Goal: Communication & Community: Share content

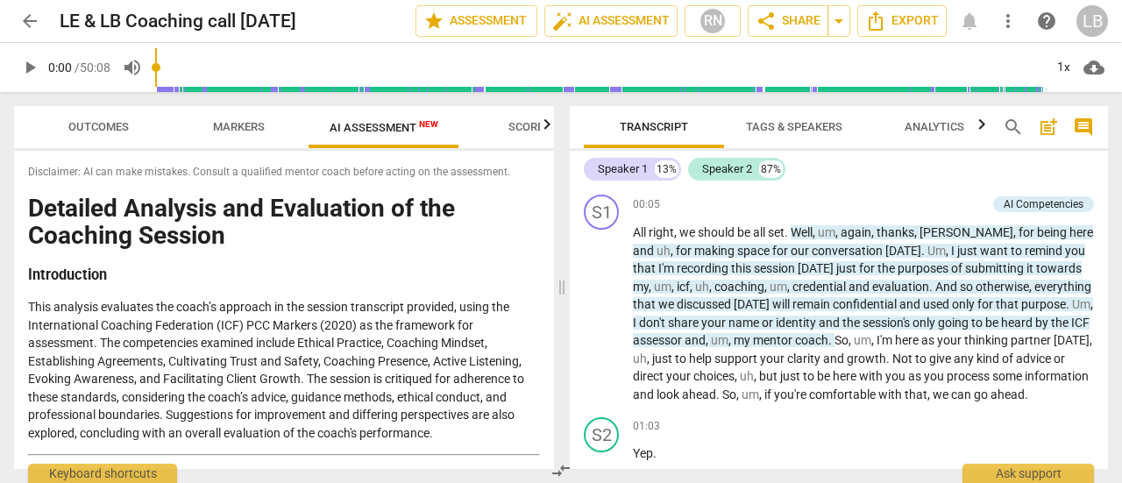
scroll to position [14112, 0]
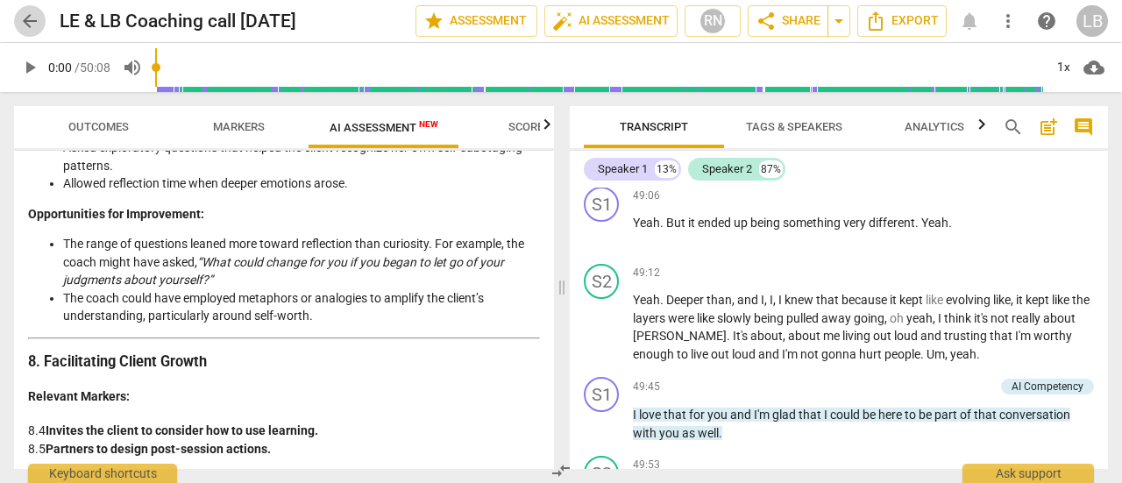
click at [32, 16] on span "arrow_back" at bounding box center [29, 21] width 21 height 21
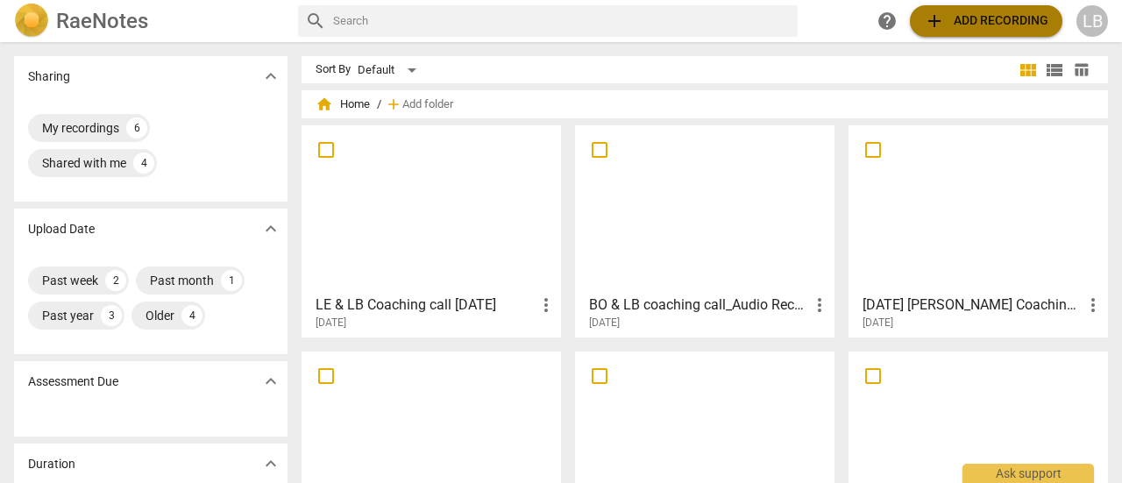
click at [974, 22] on span "add Add recording" at bounding box center [986, 21] width 124 height 21
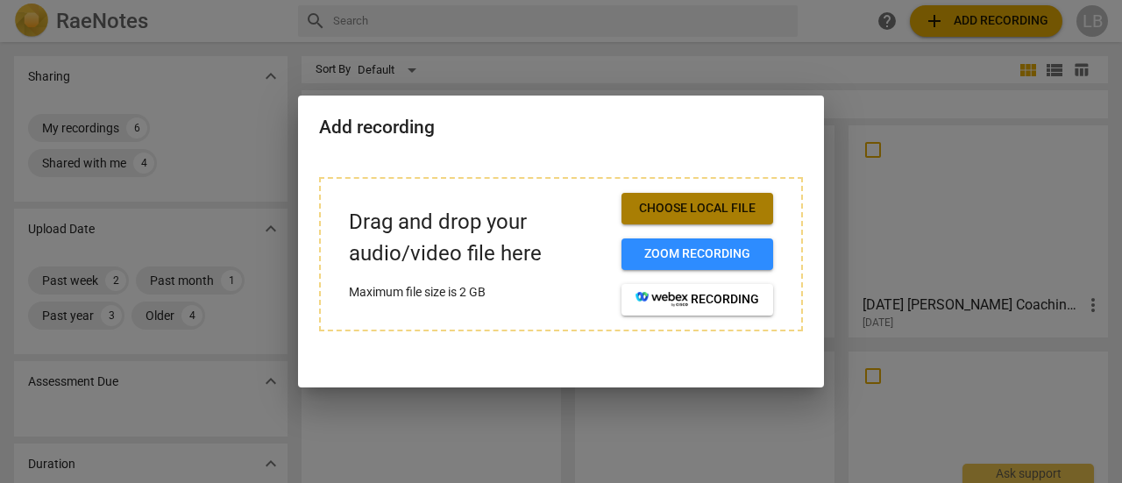
click at [714, 208] on span "Choose local file" at bounding box center [698, 209] width 124 height 18
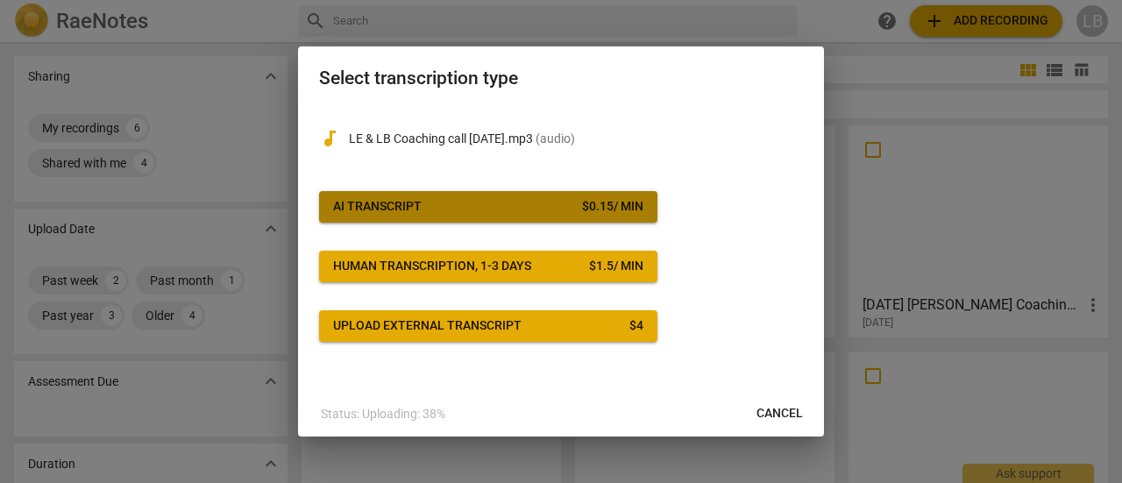
click at [442, 208] on span "AI Transcript $ 0.15 / min" at bounding box center [488, 207] width 310 height 18
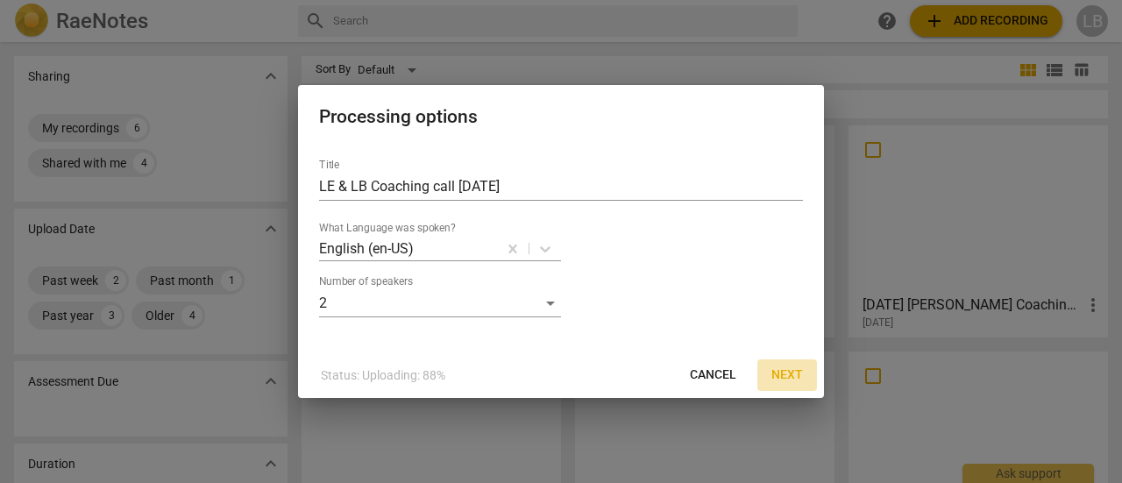
click at [787, 373] on span "Next" at bounding box center [787, 375] width 32 height 18
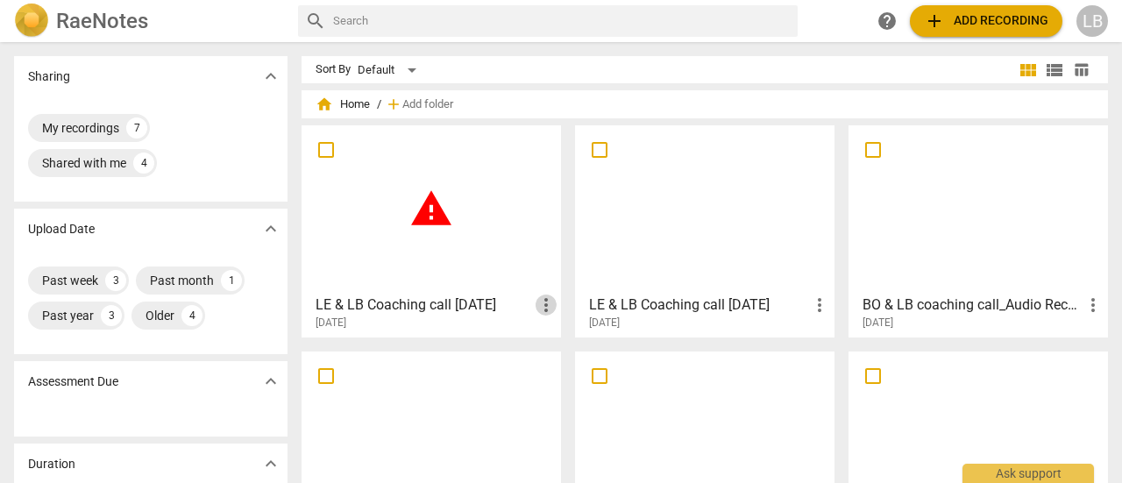
click at [545, 304] on span "more_vert" at bounding box center [546, 305] width 21 height 21
click at [553, 70] on div at bounding box center [561, 241] width 1122 height 483
click at [990, 25] on span "add Add recording" at bounding box center [986, 21] width 124 height 21
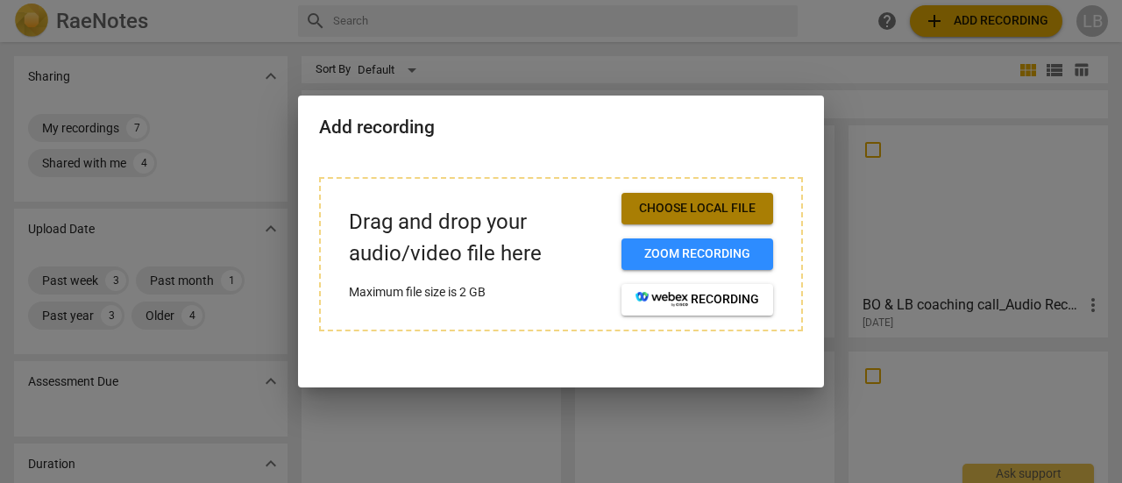
click at [702, 209] on span "Choose local file" at bounding box center [698, 209] width 124 height 18
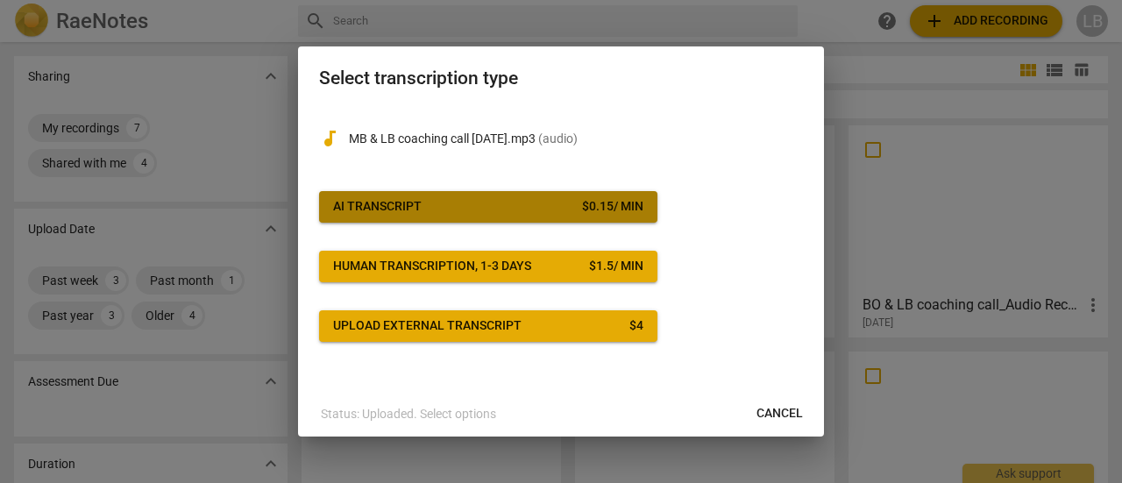
click at [437, 210] on span "AI Transcript $ 0.15 / min" at bounding box center [488, 207] width 310 height 18
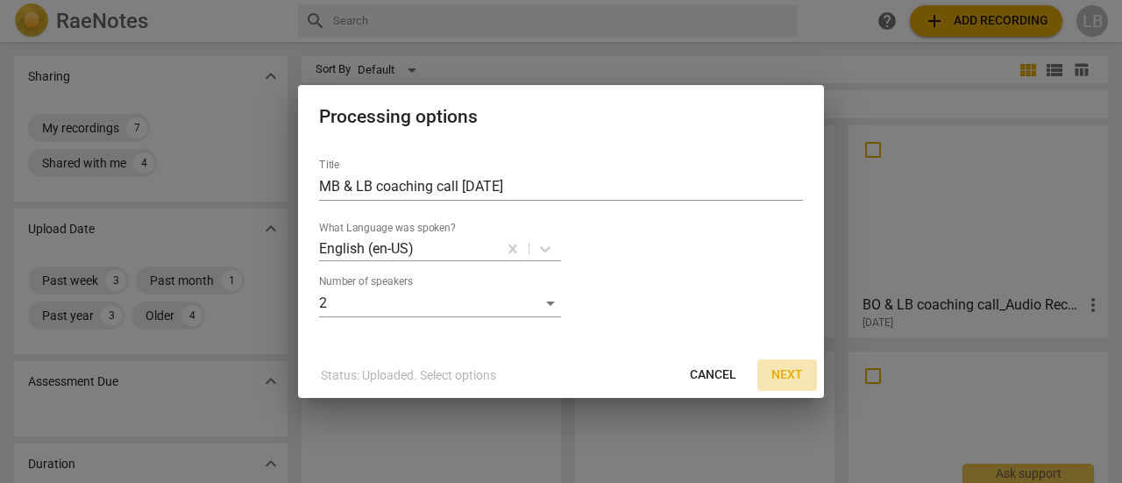
click at [789, 373] on span "Next" at bounding box center [787, 375] width 32 height 18
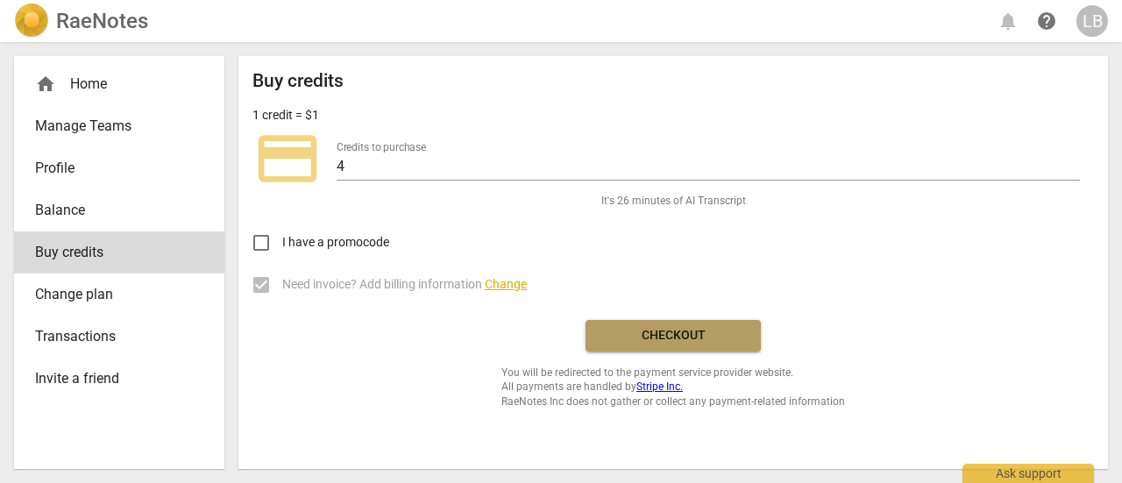
click at [652, 323] on button "Checkout" at bounding box center [673, 336] width 175 height 32
click at [657, 335] on span "Checkout" at bounding box center [673, 336] width 147 height 18
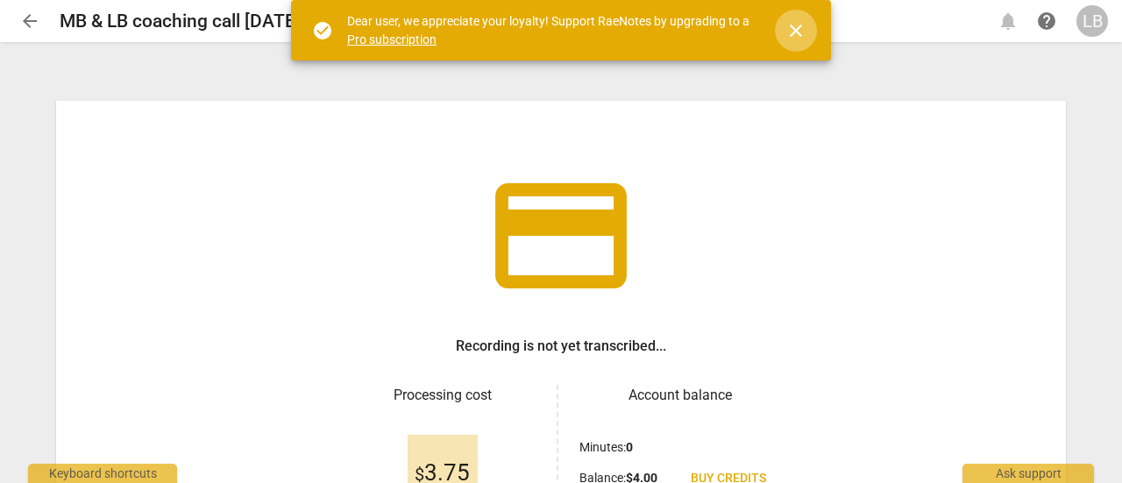
click at [792, 27] on span "close" at bounding box center [795, 30] width 21 height 21
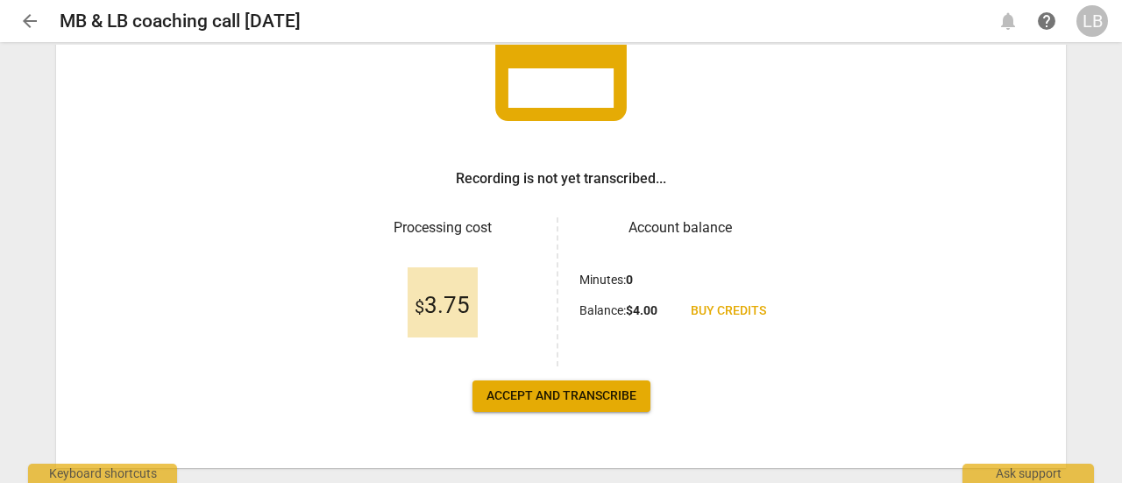
scroll to position [208, 0]
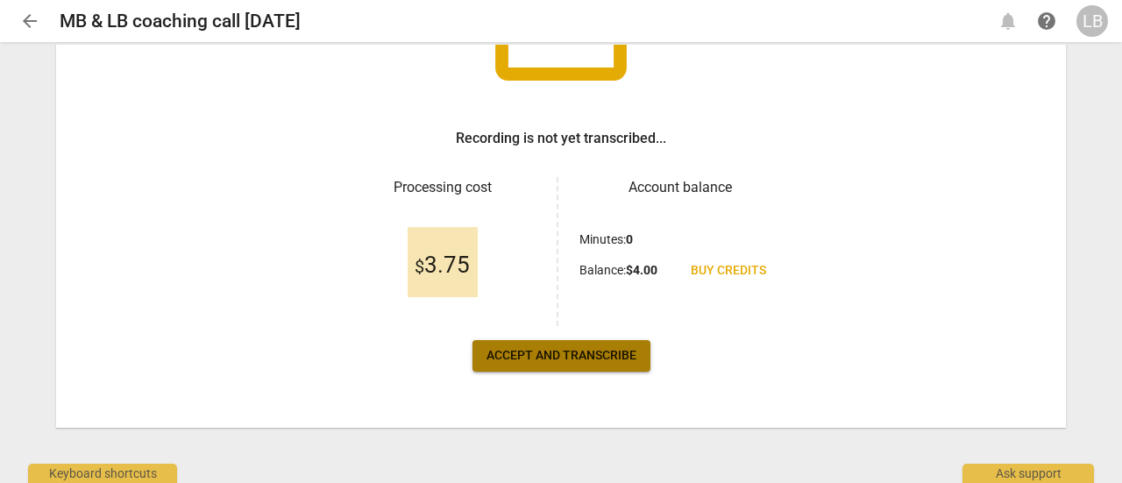
click at [584, 359] on span "Accept and transcribe" at bounding box center [562, 356] width 150 height 18
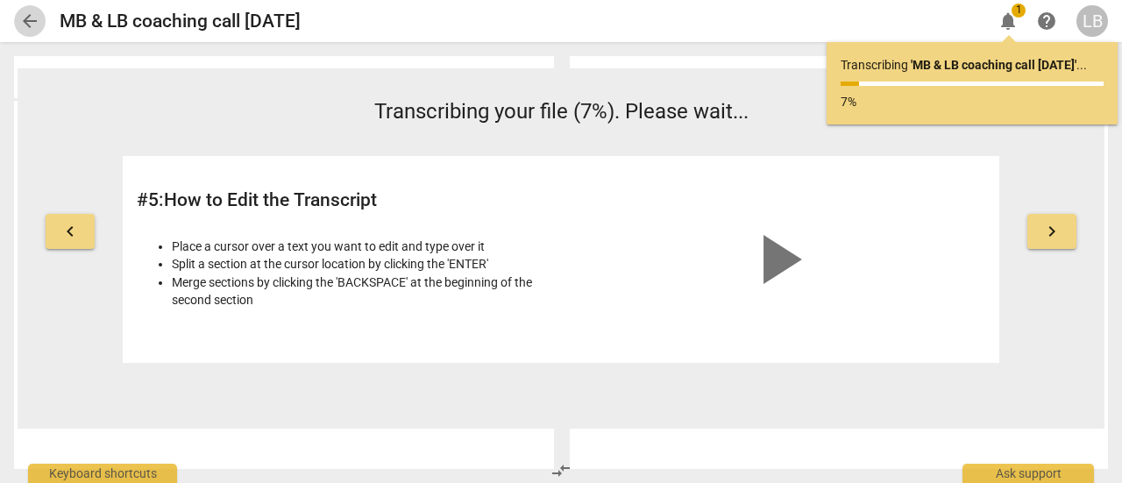
click at [36, 18] on span "arrow_back" at bounding box center [29, 21] width 21 height 21
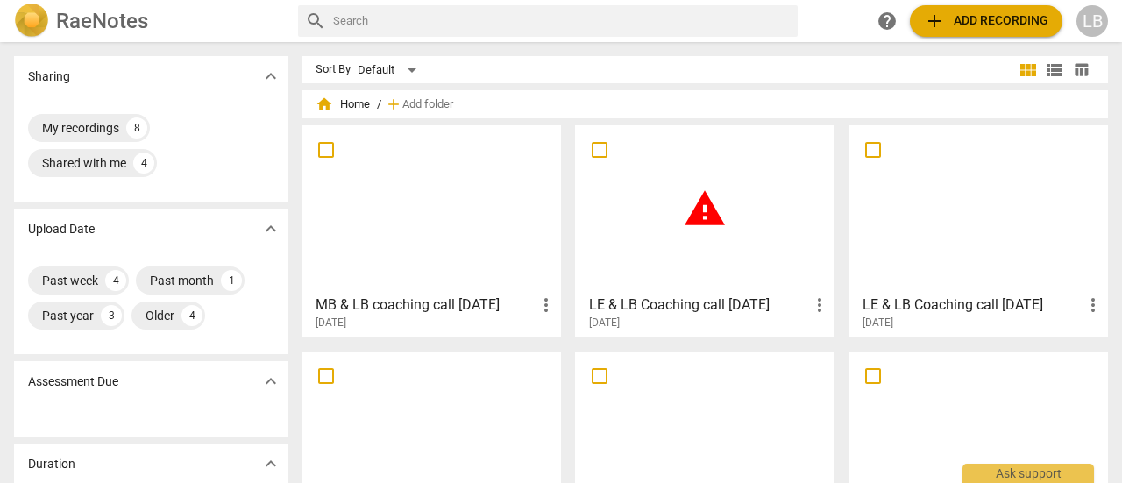
click at [814, 306] on span "more_vert" at bounding box center [819, 305] width 21 height 21
click at [831, 338] on li "Delete" at bounding box center [838, 347] width 67 height 42
click at [482, 241] on div at bounding box center [431, 208] width 247 height 155
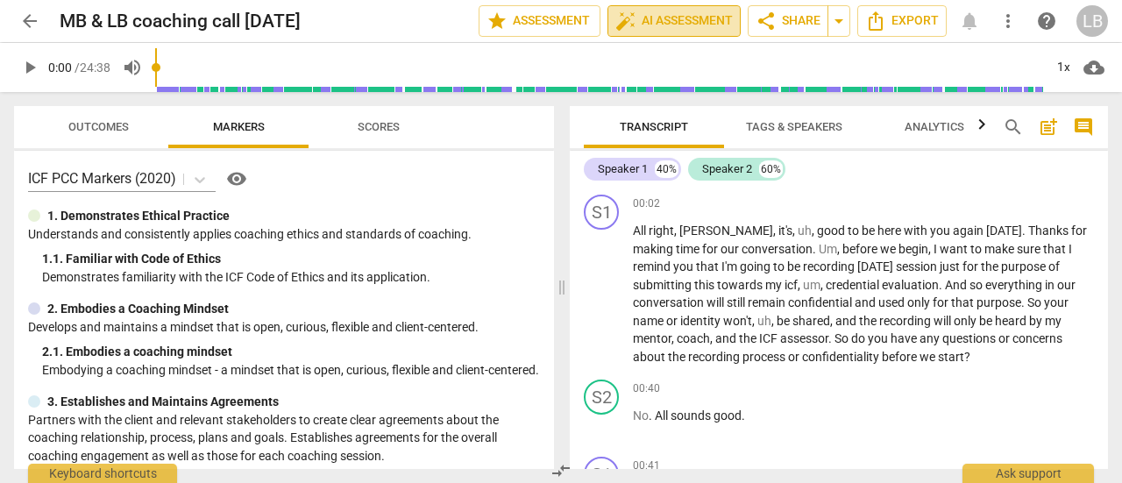
click at [667, 24] on span "auto_fix_high AI Assessment" at bounding box center [673, 21] width 117 height 21
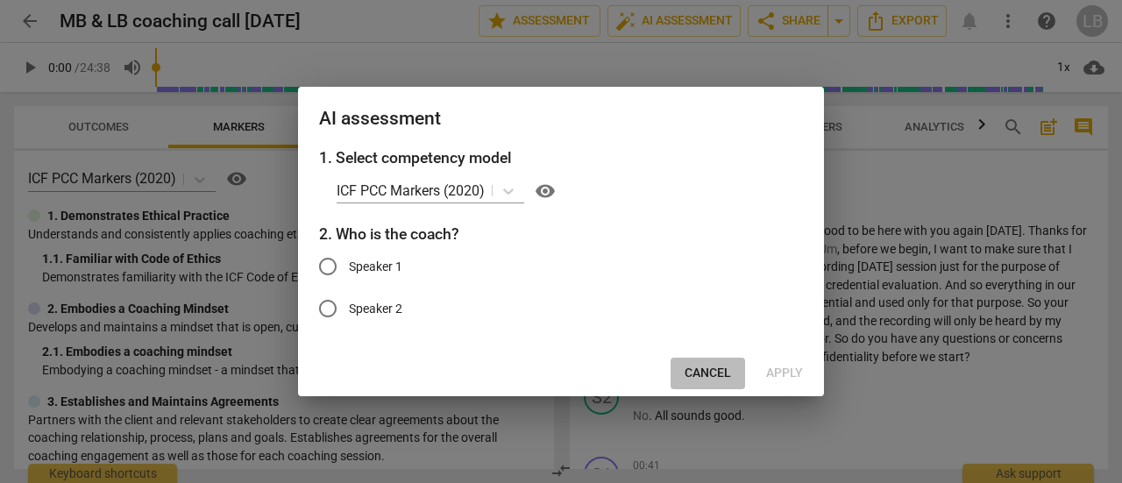
click at [721, 368] on span "Cancel" at bounding box center [708, 374] width 46 height 18
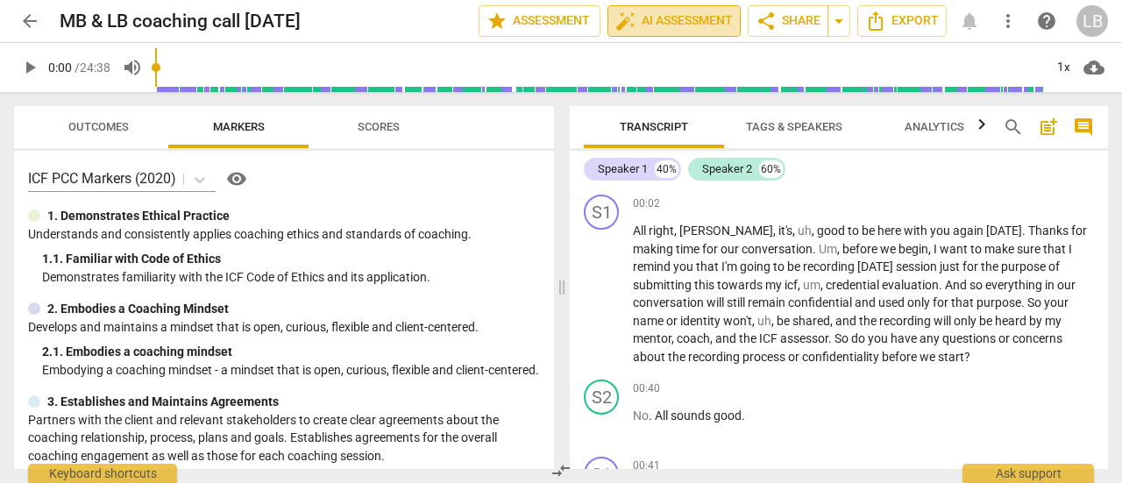
click at [680, 17] on span "auto_fix_high AI Assessment" at bounding box center [673, 21] width 117 height 21
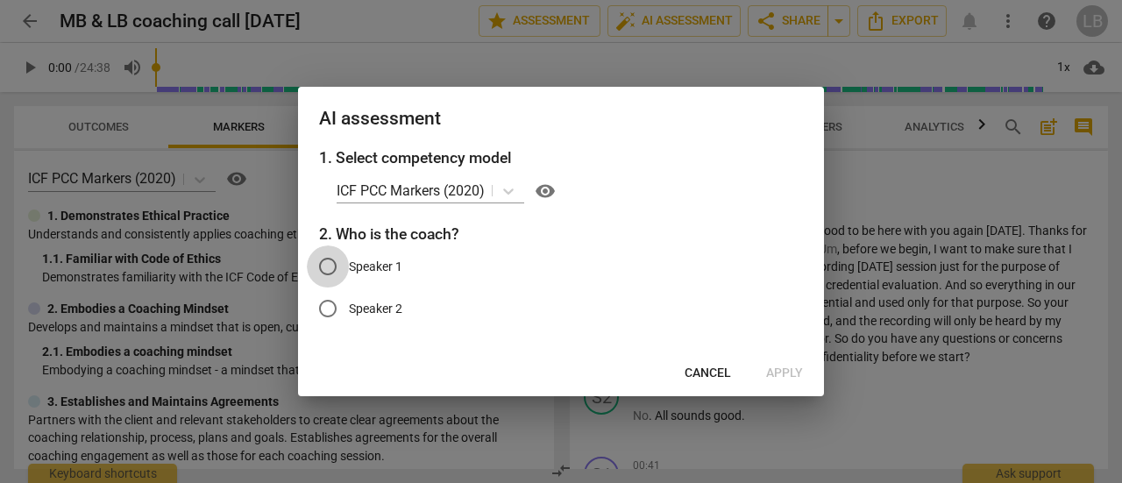
click at [328, 266] on input "Speaker 1" at bounding box center [328, 266] width 42 height 42
radio input "true"
click at [782, 371] on span "Apply" at bounding box center [784, 374] width 37 height 18
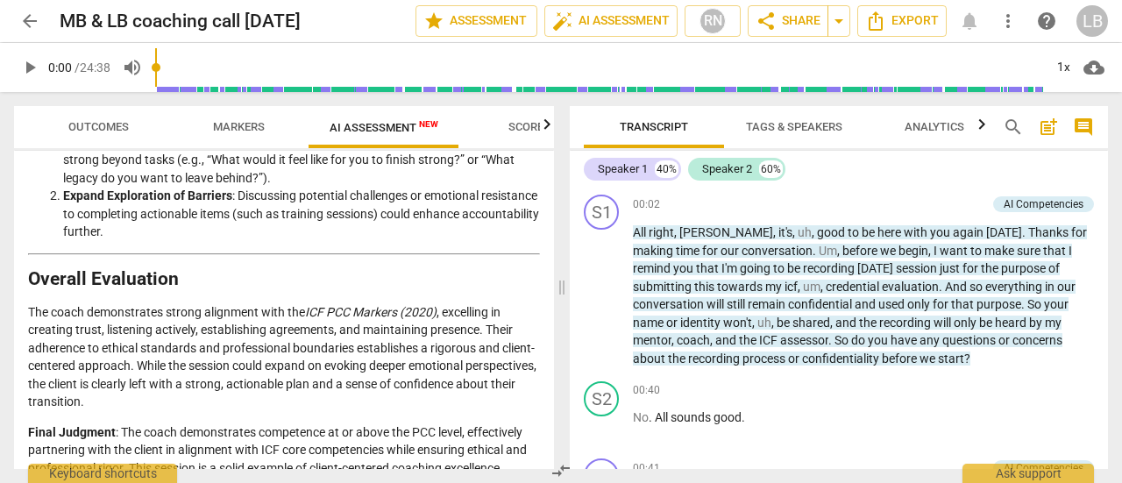
scroll to position [3191, 0]
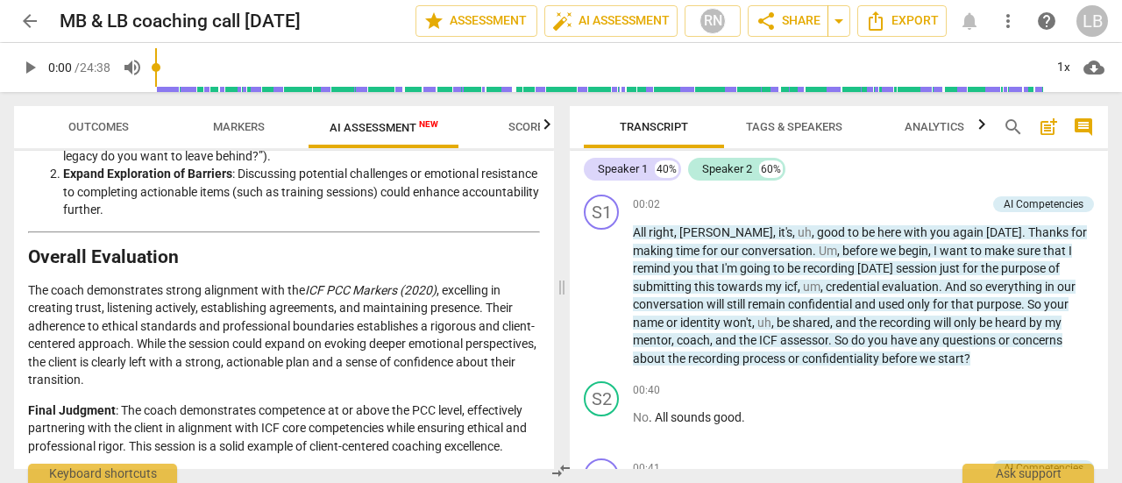
click at [33, 15] on span "arrow_back" at bounding box center [29, 21] width 21 height 21
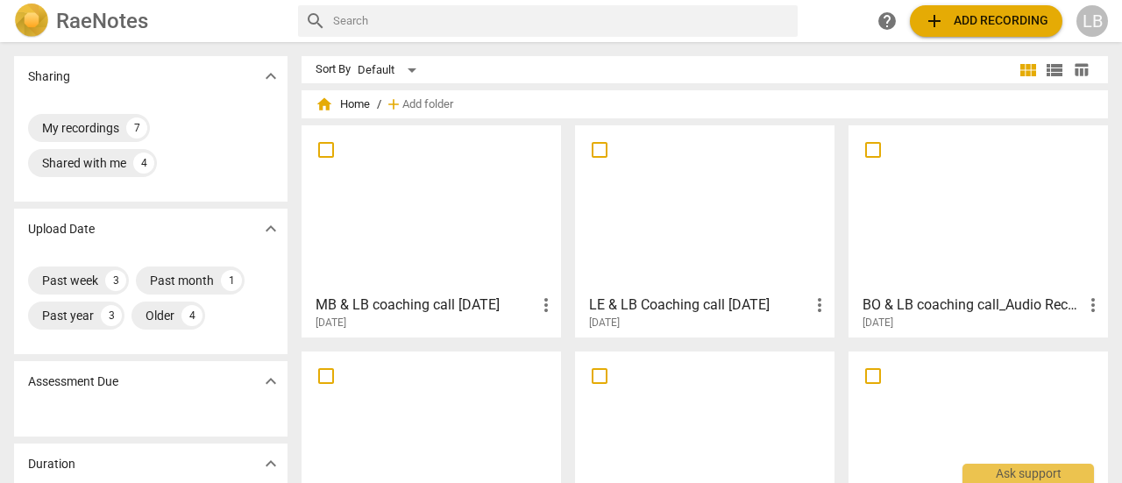
click at [927, 264] on div at bounding box center [978, 208] width 247 height 155
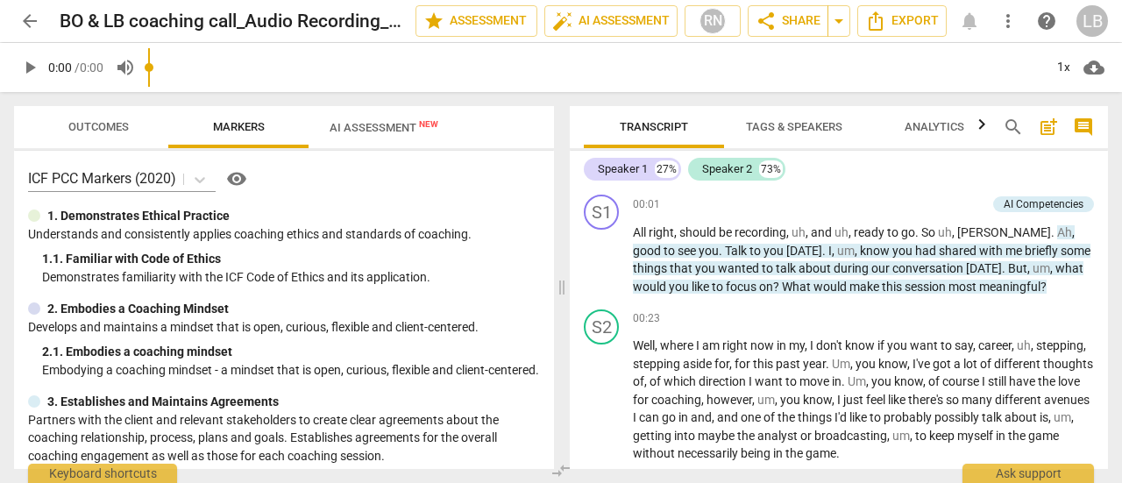
scroll to position [42, 0]
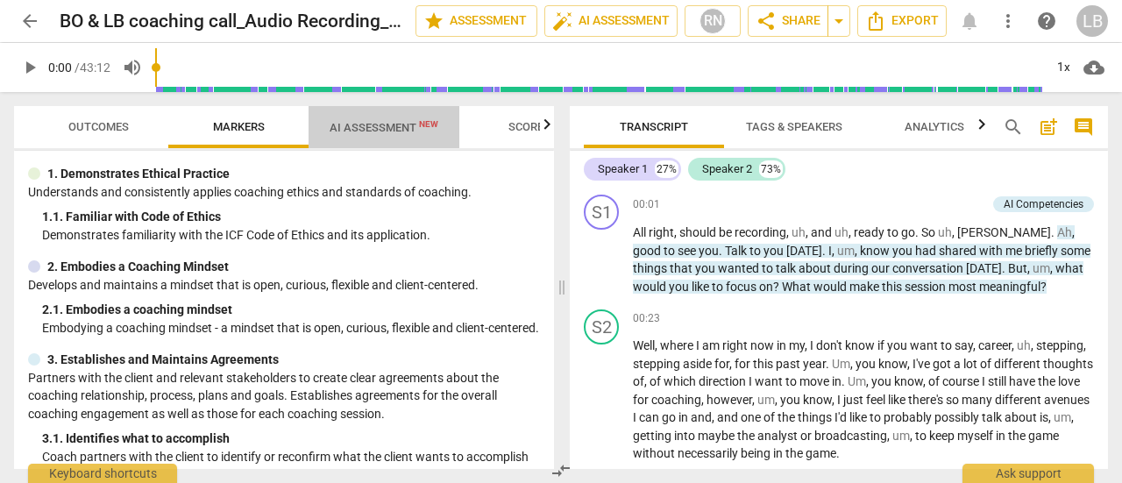
click at [377, 124] on span "AI Assessment New" at bounding box center [384, 127] width 109 height 13
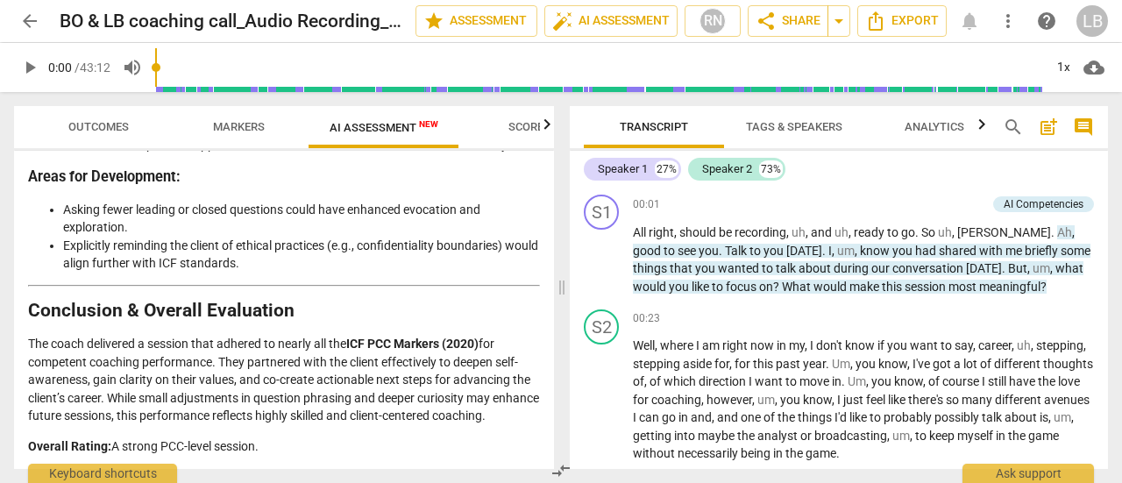
scroll to position [3407, 0]
click at [31, 21] on span "arrow_back" at bounding box center [29, 21] width 21 height 21
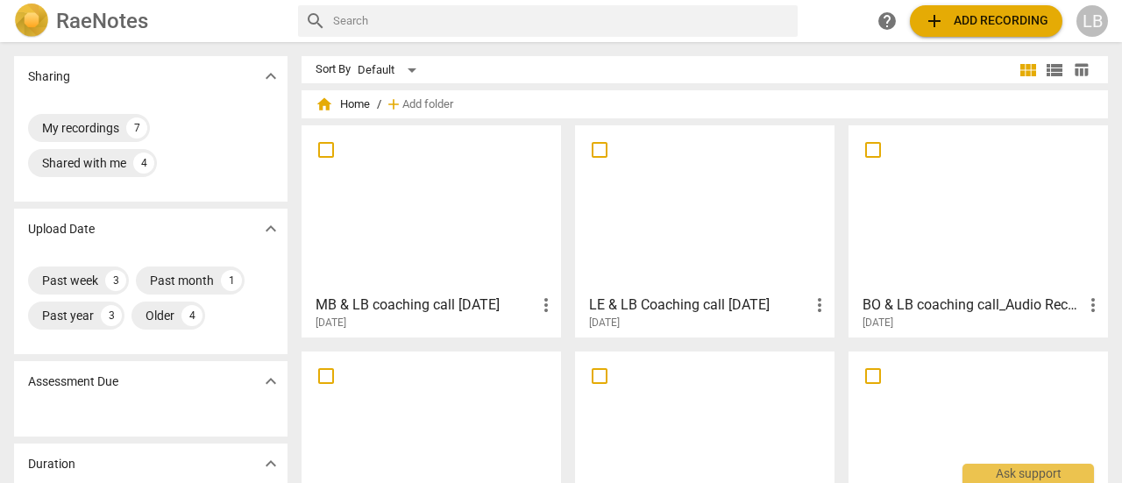
click at [384, 211] on div at bounding box center [431, 208] width 247 height 155
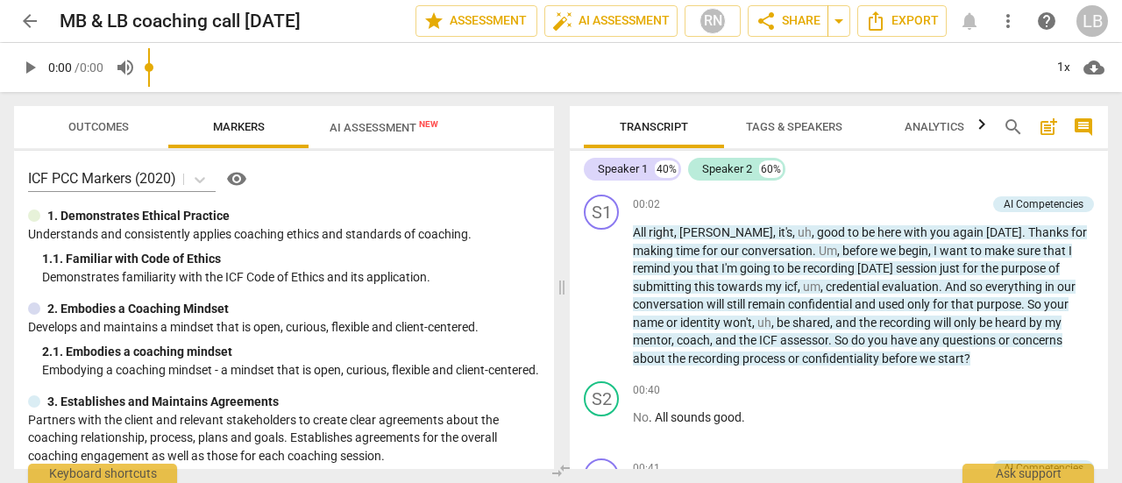
scroll to position [25, 0]
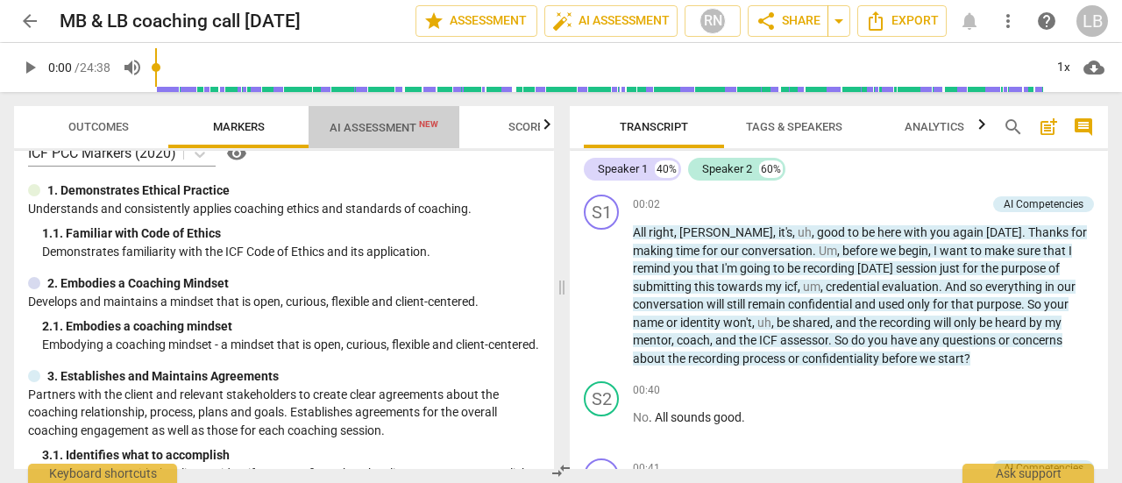
click at [375, 130] on span "AI Assessment New" at bounding box center [384, 127] width 109 height 13
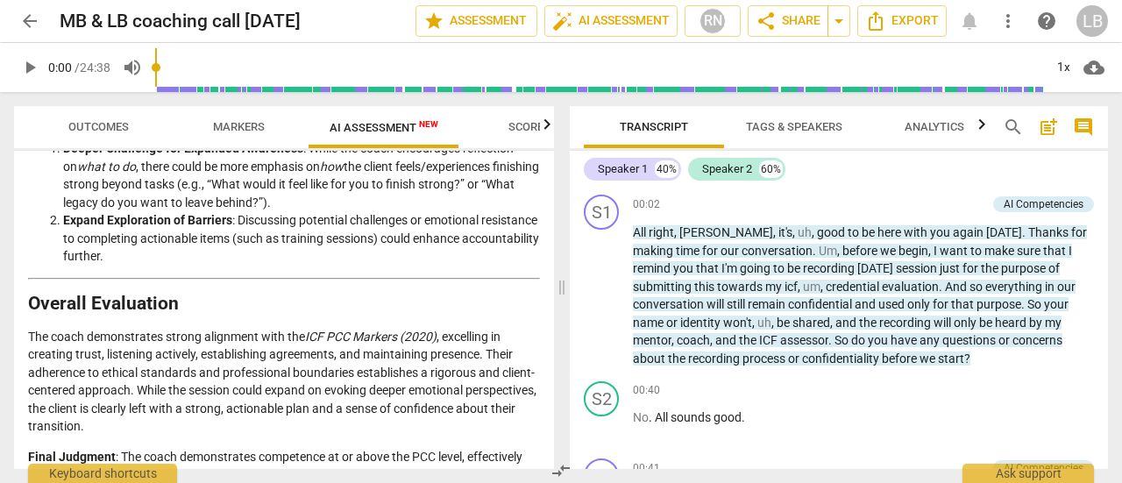
scroll to position [3191, 0]
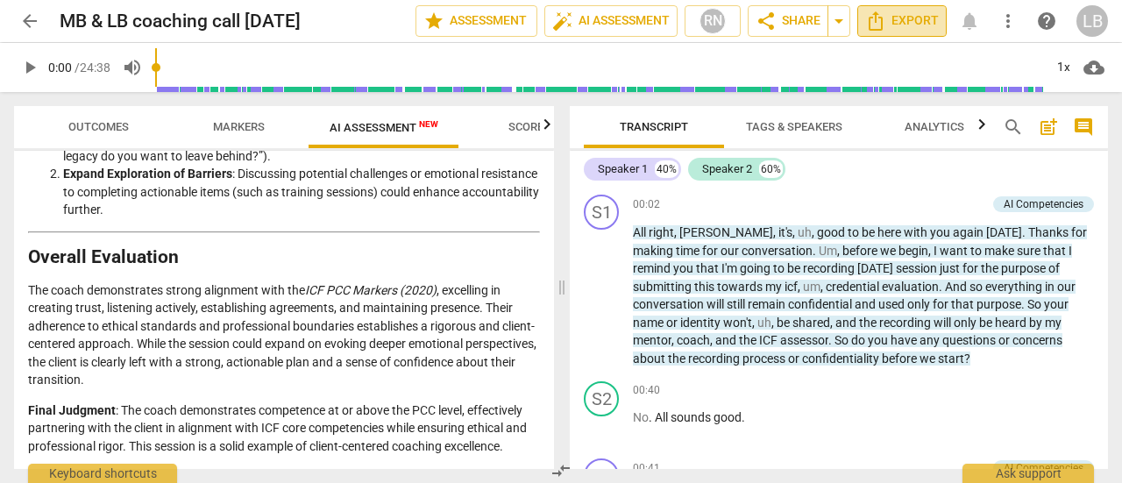
click at [899, 20] on span "Export" at bounding box center [902, 21] width 74 height 21
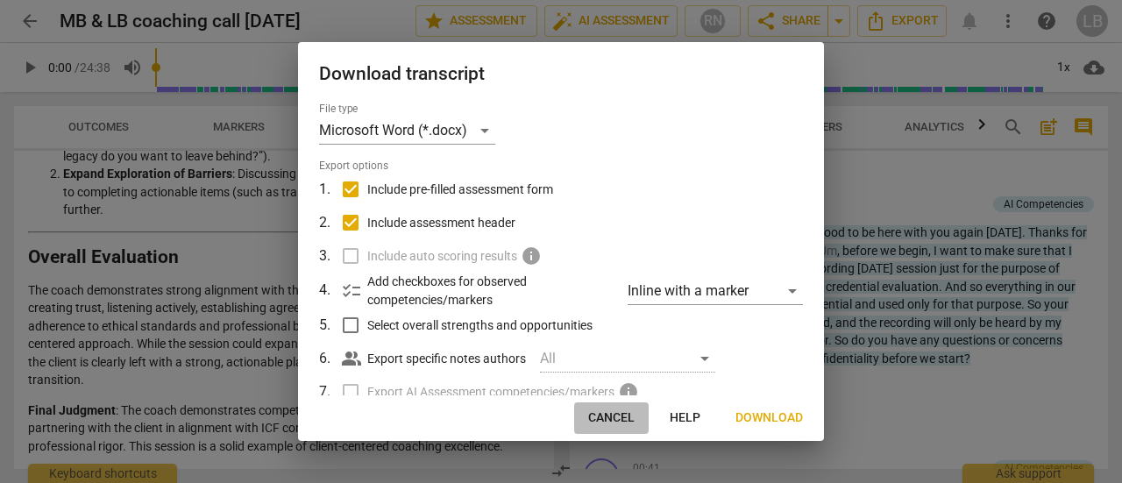
click at [616, 420] on span "Cancel" at bounding box center [611, 418] width 46 height 18
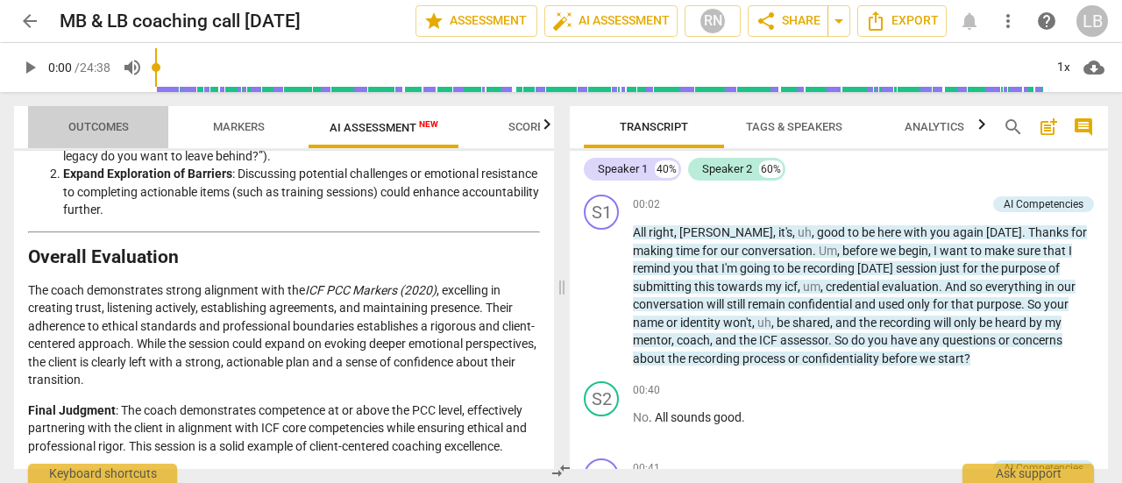
click at [103, 124] on span "Outcomes" at bounding box center [98, 126] width 60 height 13
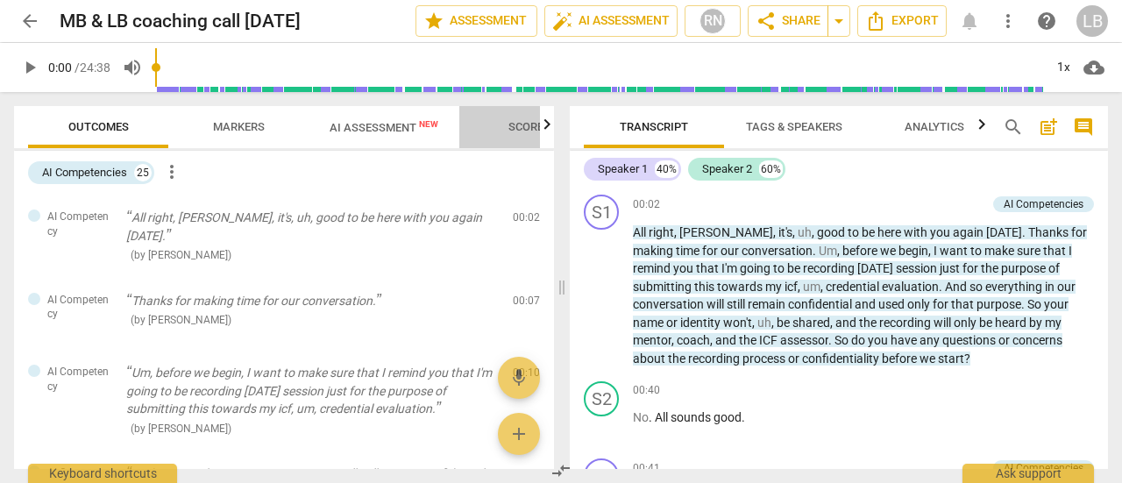
click at [533, 125] on span "Scores" at bounding box center [529, 126] width 42 height 13
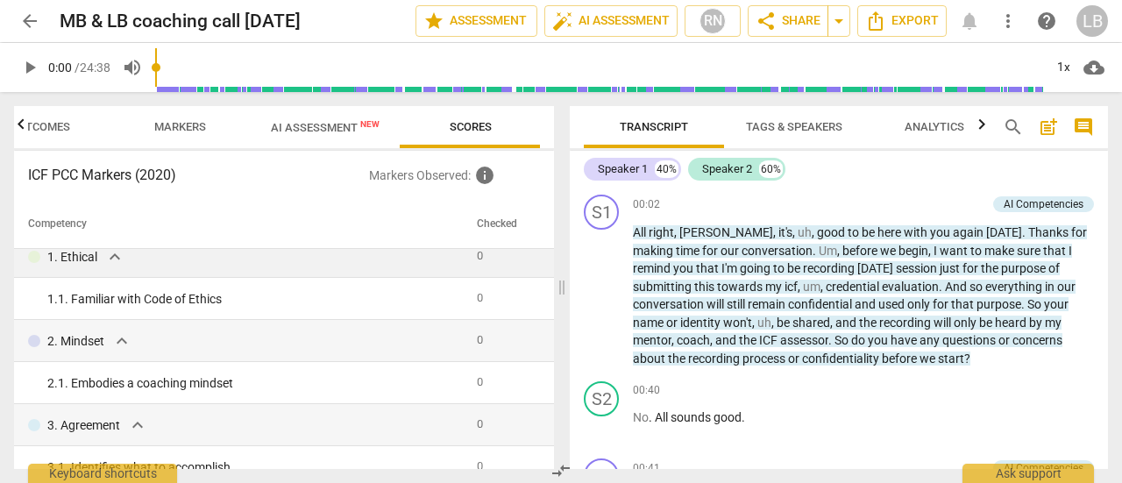
scroll to position [0, 0]
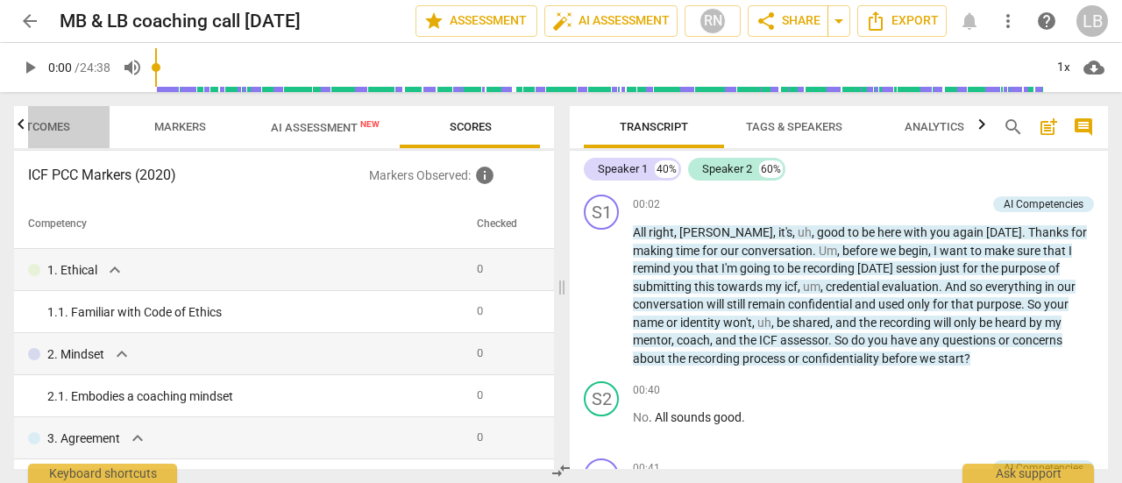
click at [47, 129] on span "Outcomes" at bounding box center [40, 126] width 60 height 13
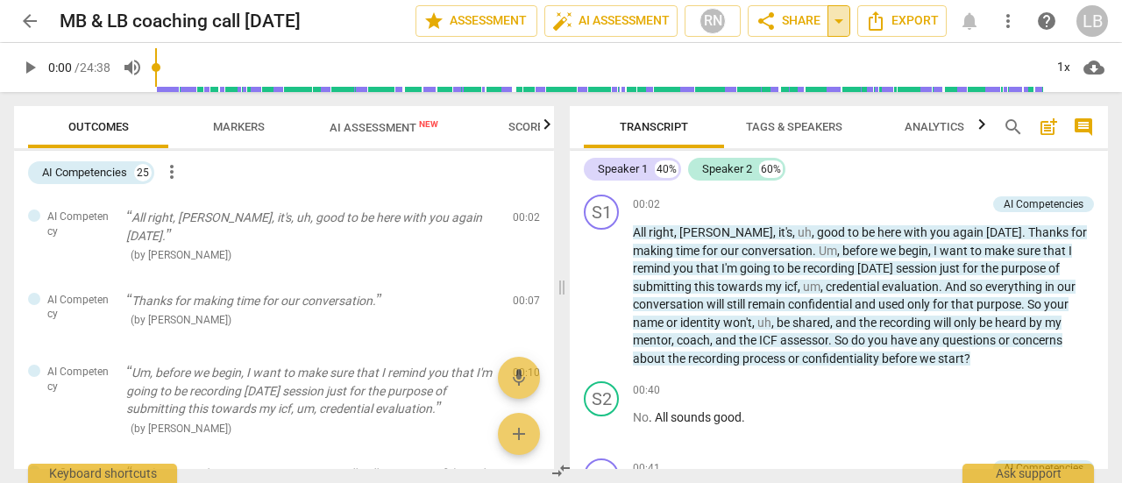
click at [842, 21] on span "arrow_drop_down" at bounding box center [838, 21] width 21 height 21
click at [798, 16] on span "share Share" at bounding box center [788, 21] width 65 height 21
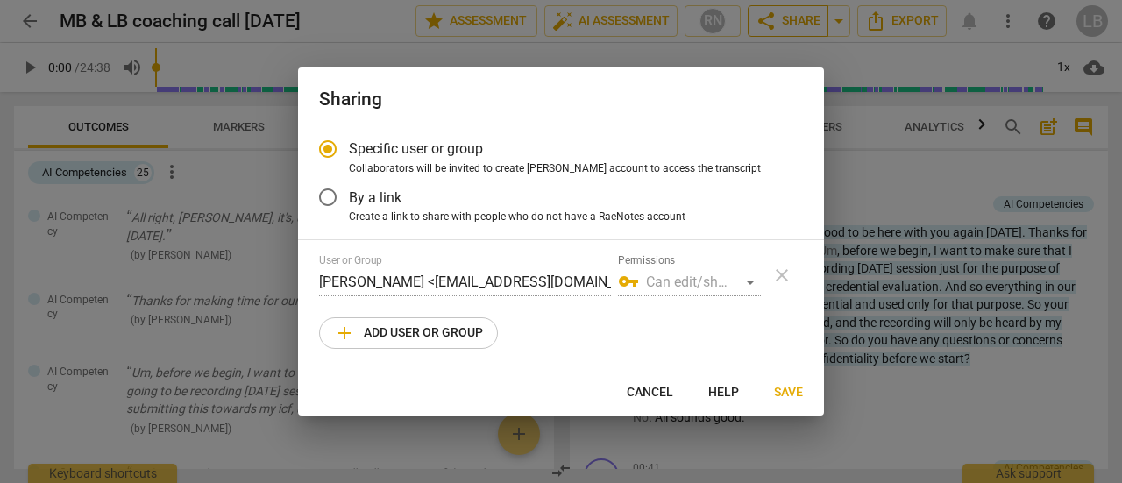
radio input "false"
click at [323, 199] on input "By a link" at bounding box center [328, 197] width 42 height 42
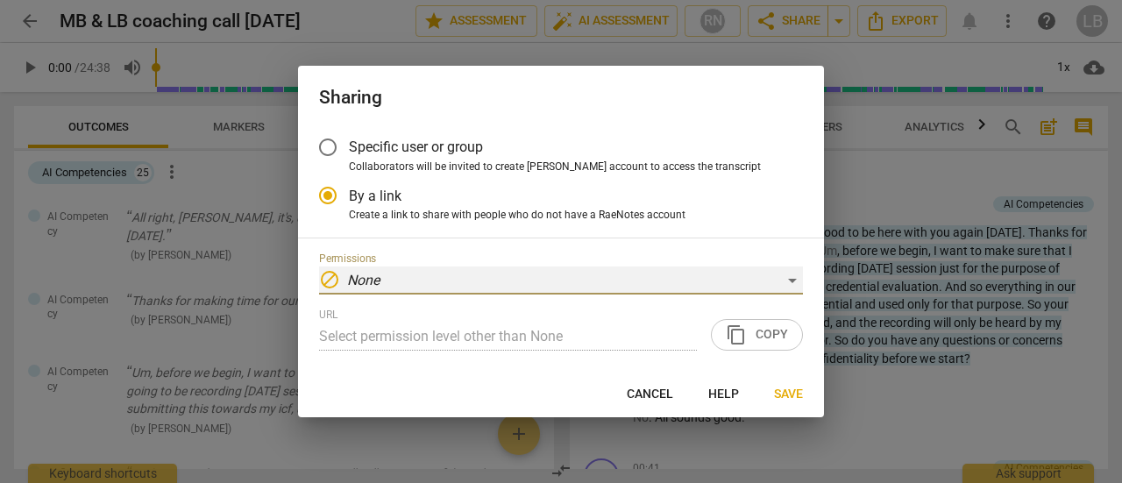
click at [393, 281] on div "block None" at bounding box center [561, 280] width 484 height 28
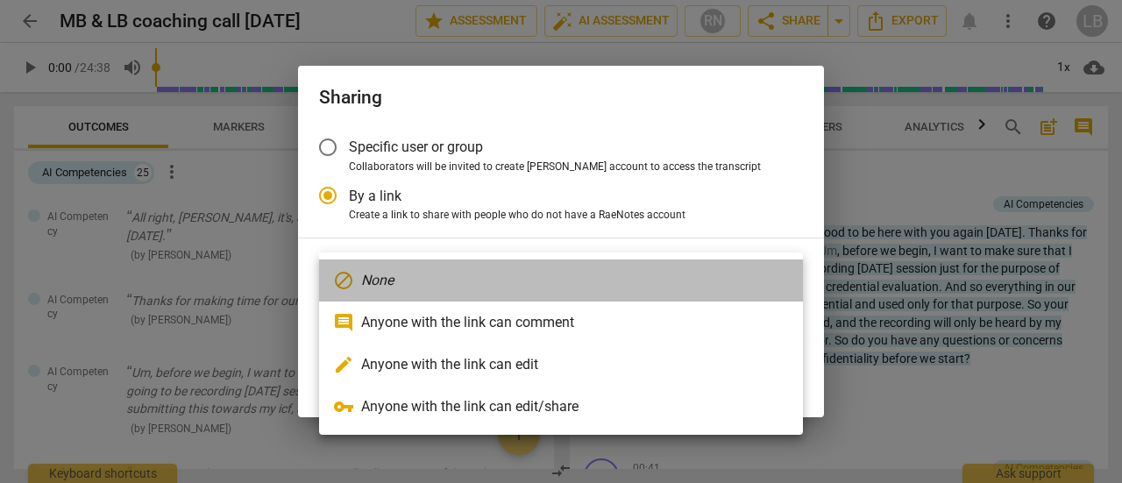
click at [393, 280] on em "None" at bounding box center [377, 280] width 32 height 21
radio input "false"
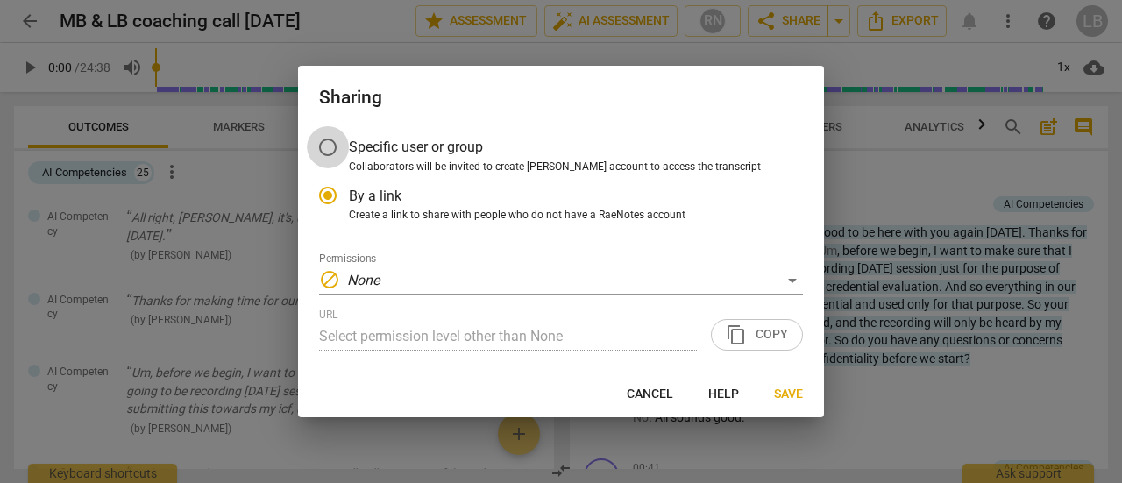
click at [331, 146] on input "Specific user or group" at bounding box center [328, 147] width 42 height 42
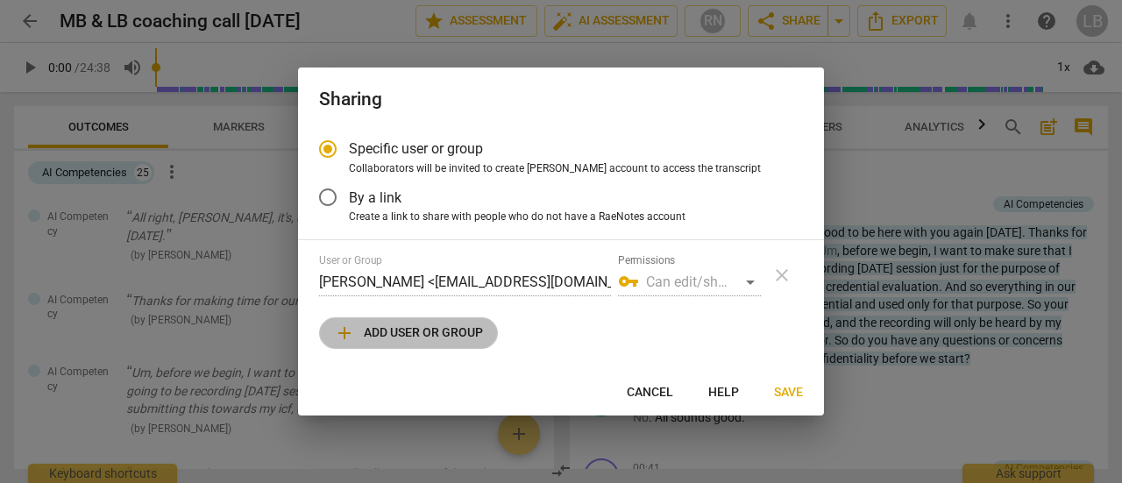
click at [459, 341] on span "add Add user or group" at bounding box center [408, 333] width 149 height 21
radio input "false"
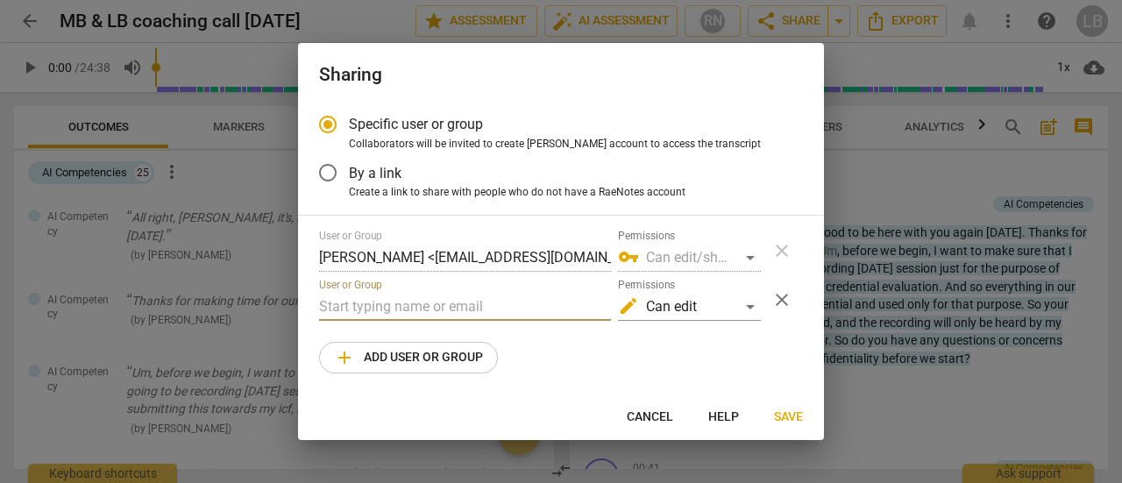
click at [416, 305] on input "text" at bounding box center [465, 307] width 292 height 28
type input "d"
click at [749, 307] on div "edit Can edit" at bounding box center [689, 307] width 143 height 28
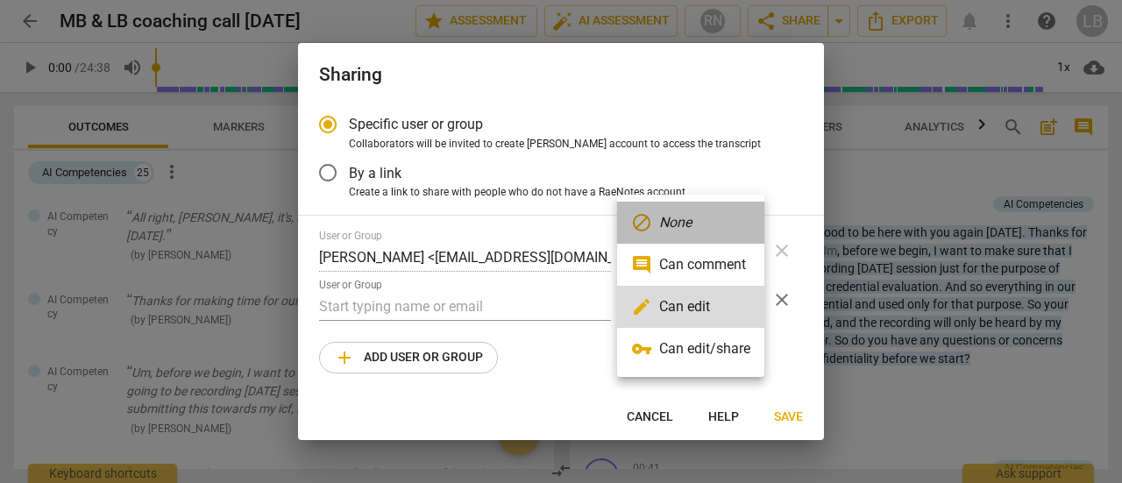
click at [652, 212] on li "block None" at bounding box center [690, 223] width 147 height 42
radio input "false"
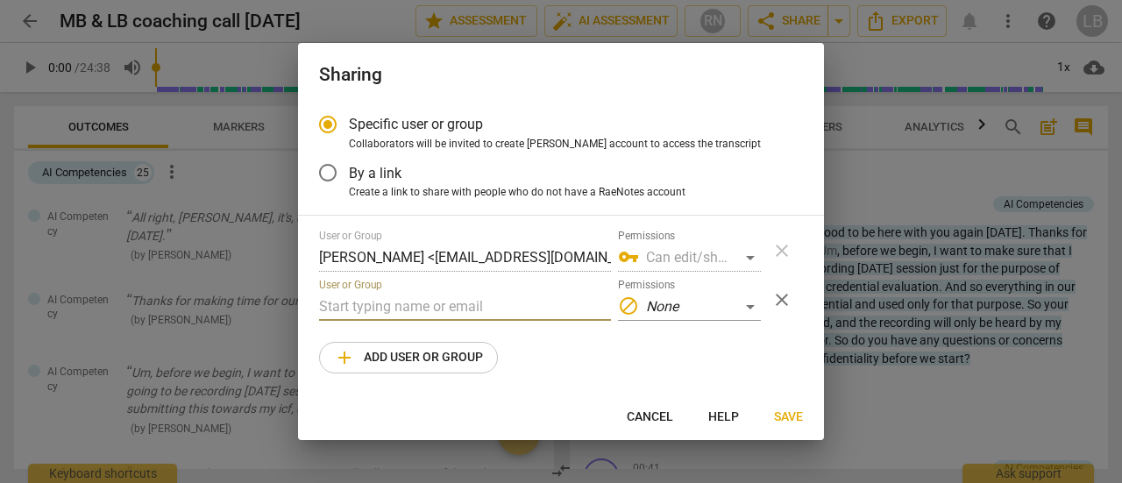
click at [407, 313] on input "text" at bounding box center [465, 307] width 292 height 28
paste input "[PERSON_NAME][EMAIL_ADDRESS][DOMAIN_NAME]"
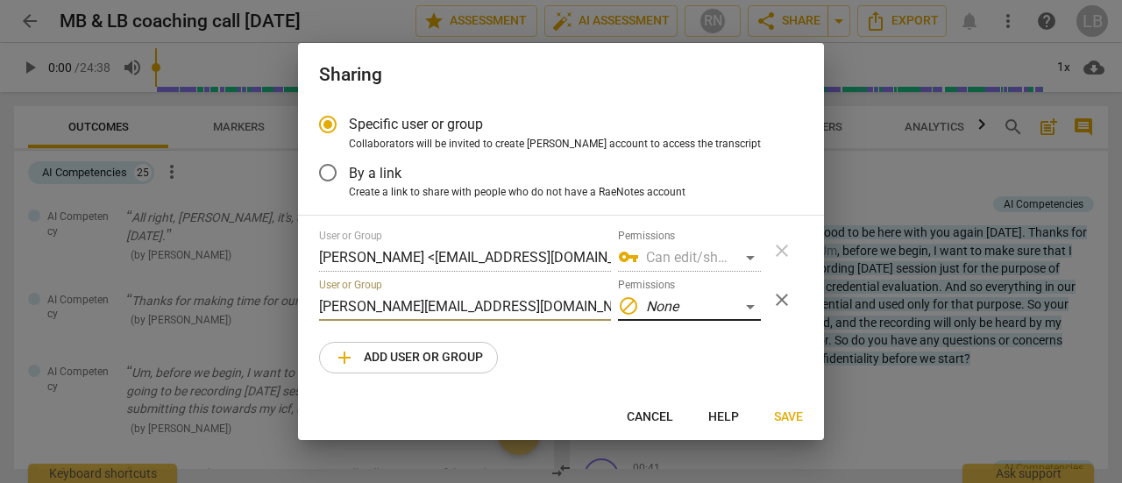
type input "[PERSON_NAME][EMAIL_ADDRESS][DOMAIN_NAME]"
click at [747, 310] on div "block None" at bounding box center [689, 307] width 143 height 28
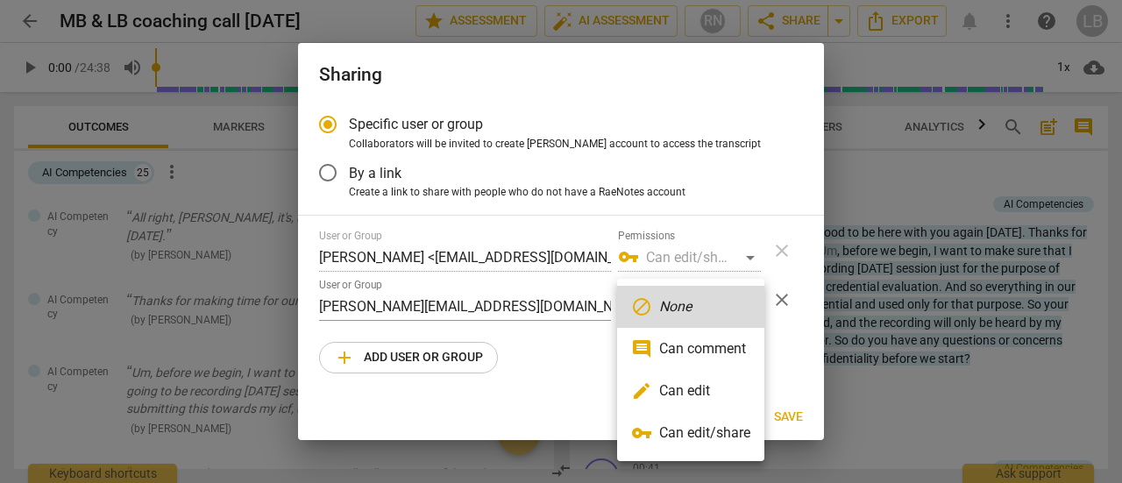
click at [567, 360] on div at bounding box center [561, 241] width 1122 height 483
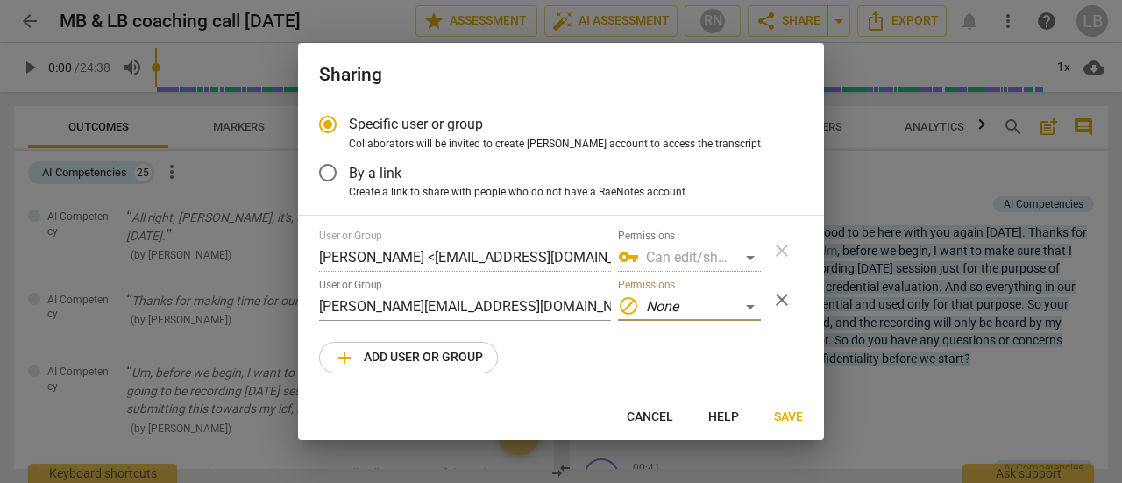
click at [790, 416] on span "Save" at bounding box center [788, 418] width 29 height 18
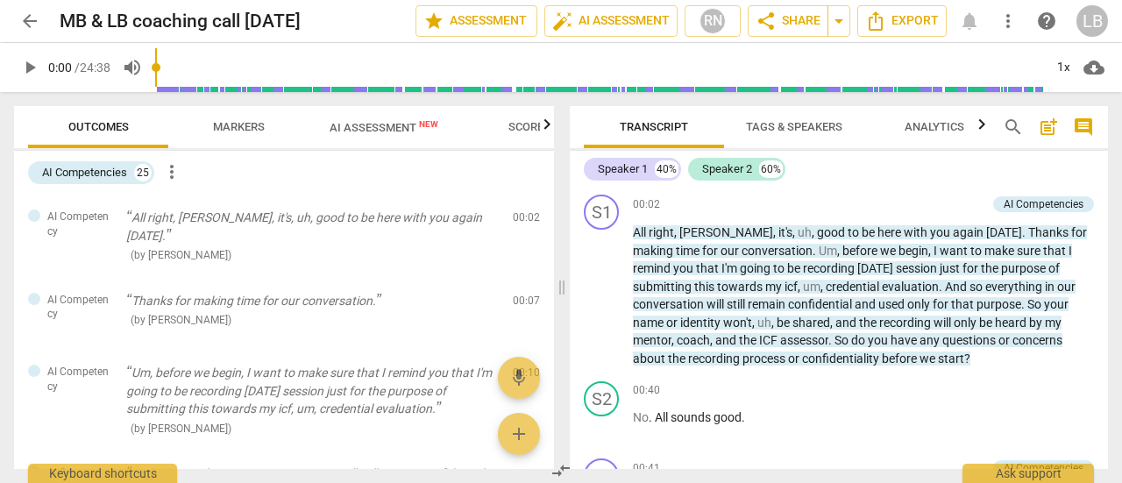
radio input "false"
click at [26, 15] on span "arrow_back" at bounding box center [29, 21] width 21 height 21
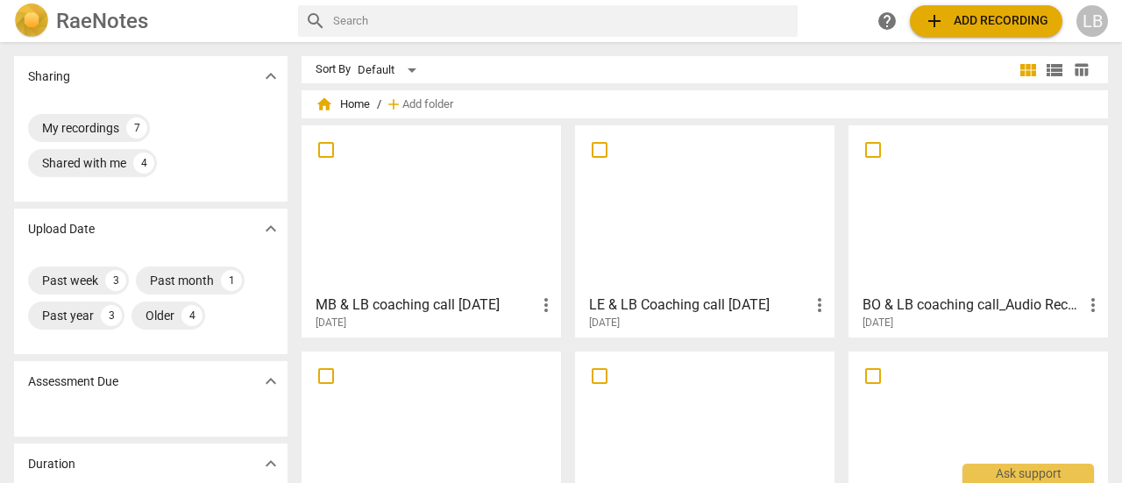
click at [898, 196] on div at bounding box center [978, 208] width 247 height 155
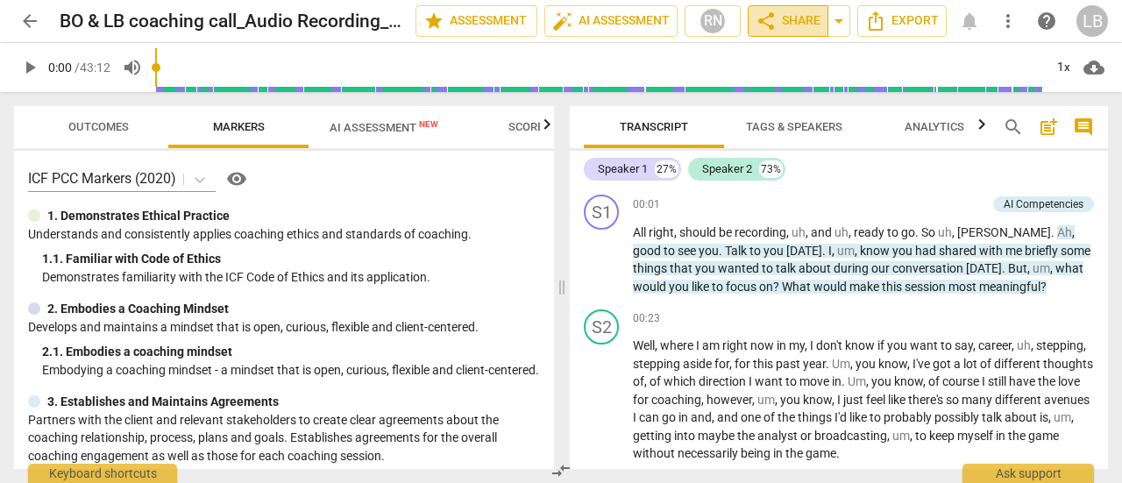
click at [810, 27] on span "share Share" at bounding box center [788, 21] width 65 height 21
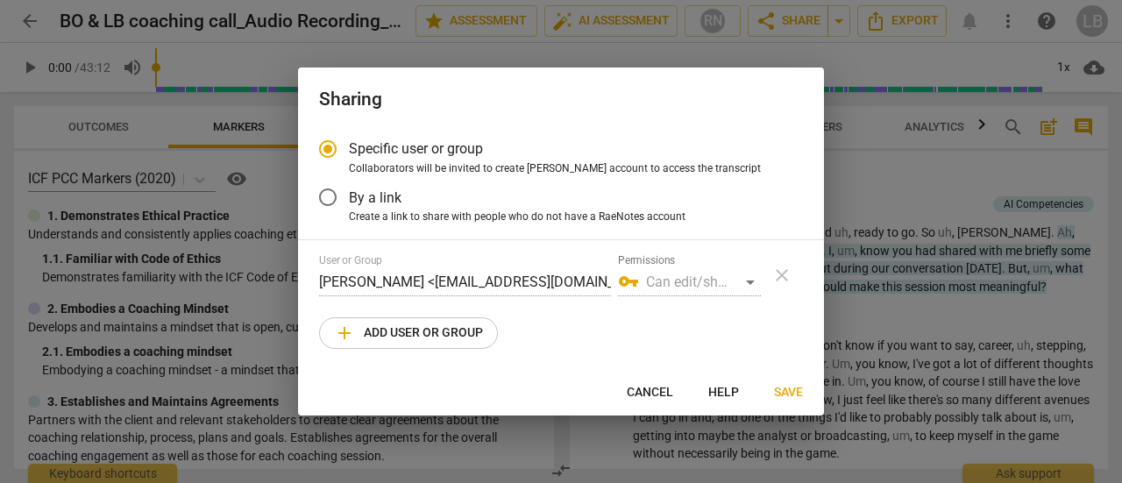
click at [394, 331] on span "add Add user or group" at bounding box center [408, 333] width 149 height 21
radio input "false"
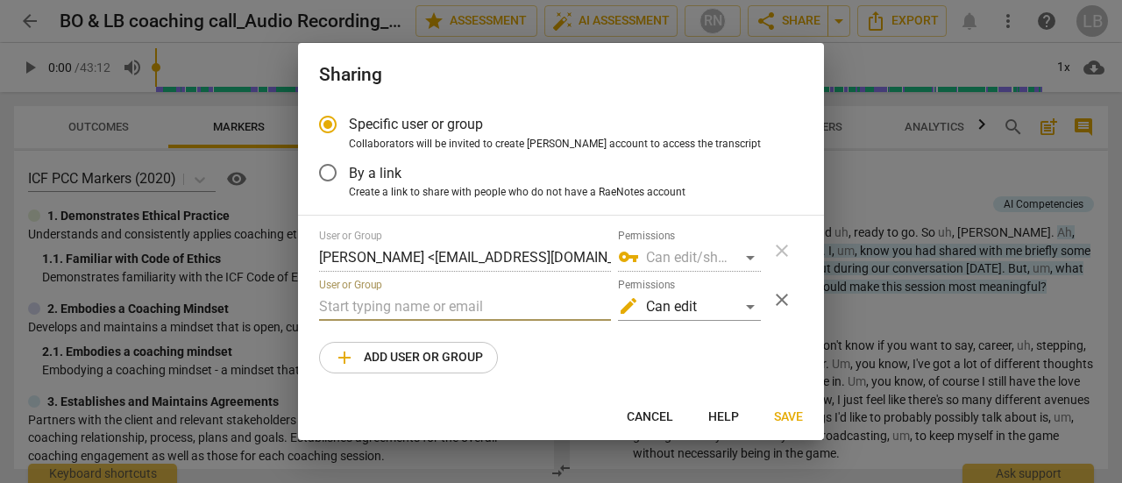
click at [387, 310] on input "text" at bounding box center [465, 307] width 292 height 28
paste input "[PERSON_NAME][EMAIL_ADDRESS][DOMAIN_NAME]"
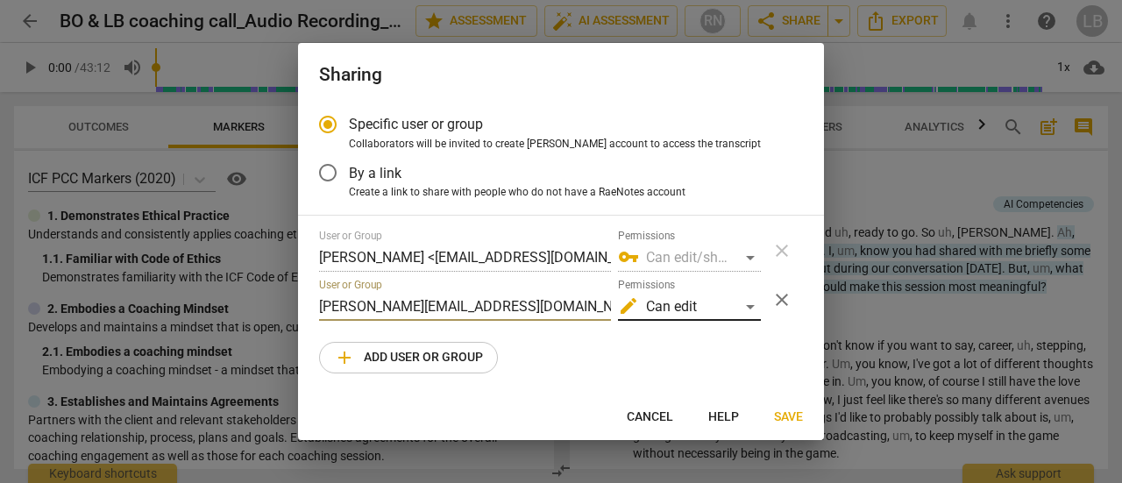
type input "[PERSON_NAME][EMAIL_ADDRESS][DOMAIN_NAME]"
click at [750, 306] on div "edit Can edit" at bounding box center [689, 307] width 143 height 28
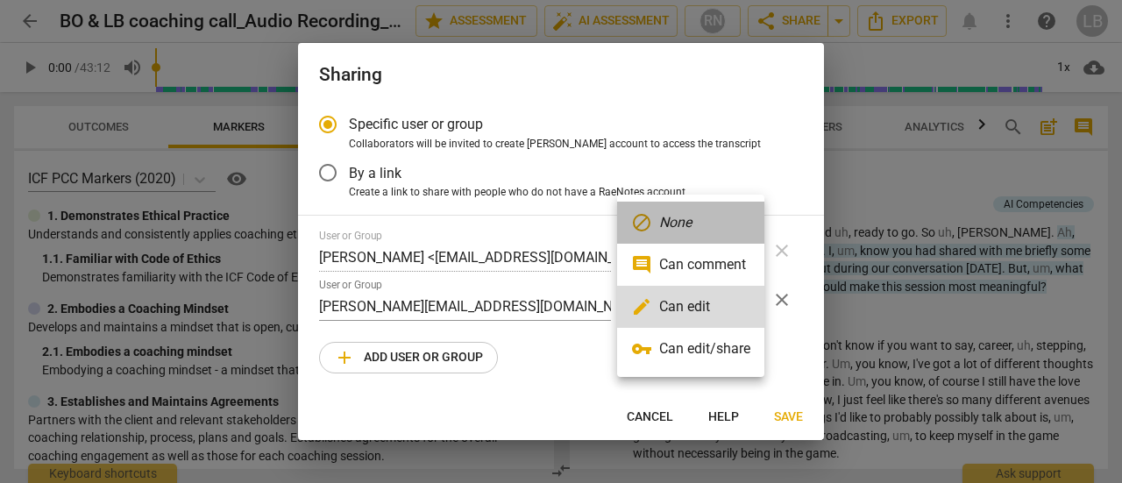
click at [694, 227] on li "block None" at bounding box center [690, 223] width 147 height 42
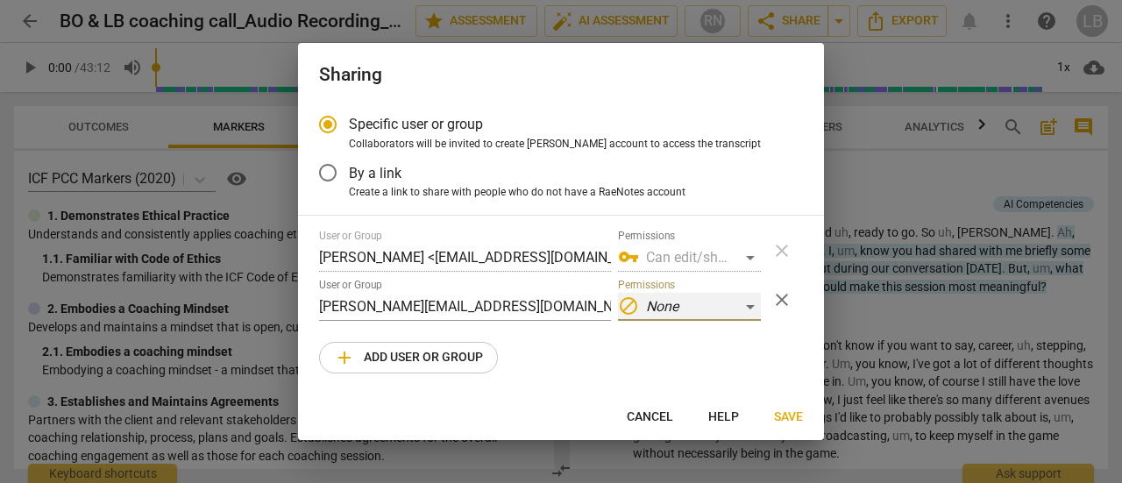
click at [752, 310] on div "block None" at bounding box center [689, 307] width 143 height 28
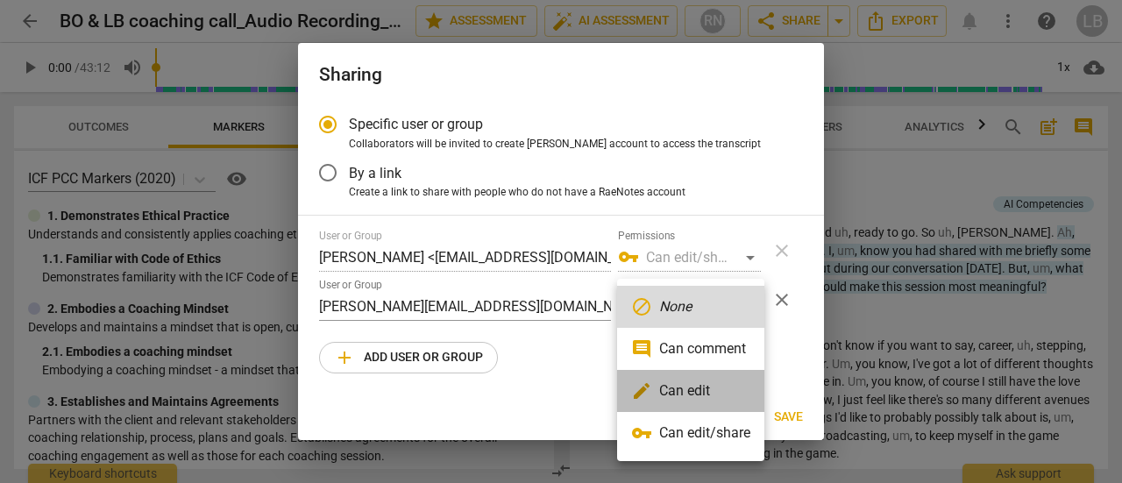
click at [698, 387] on li "edit Can edit" at bounding box center [690, 391] width 147 height 42
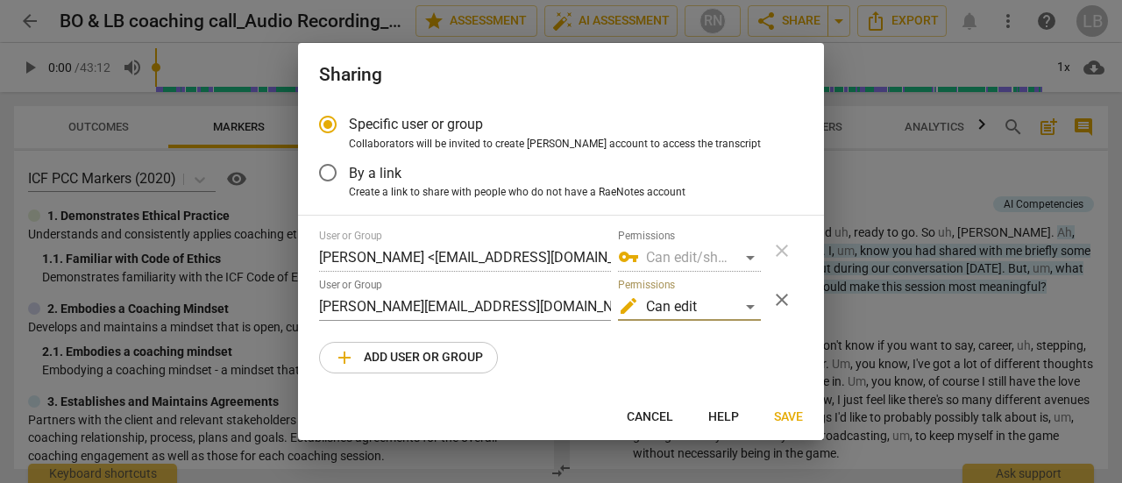
click at [784, 416] on span "Save" at bounding box center [788, 418] width 29 height 18
radio input "false"
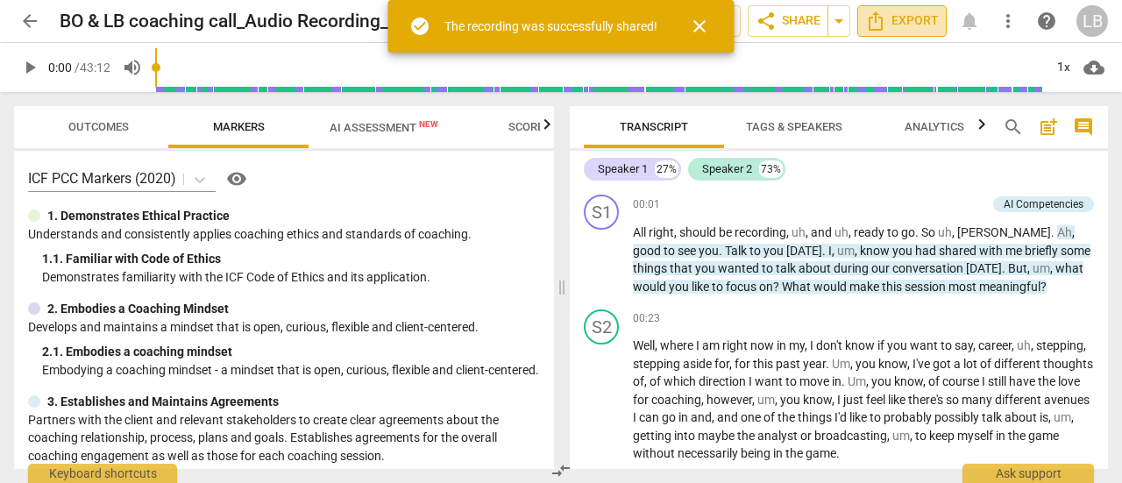
click at [901, 24] on span "Export" at bounding box center [902, 21] width 74 height 21
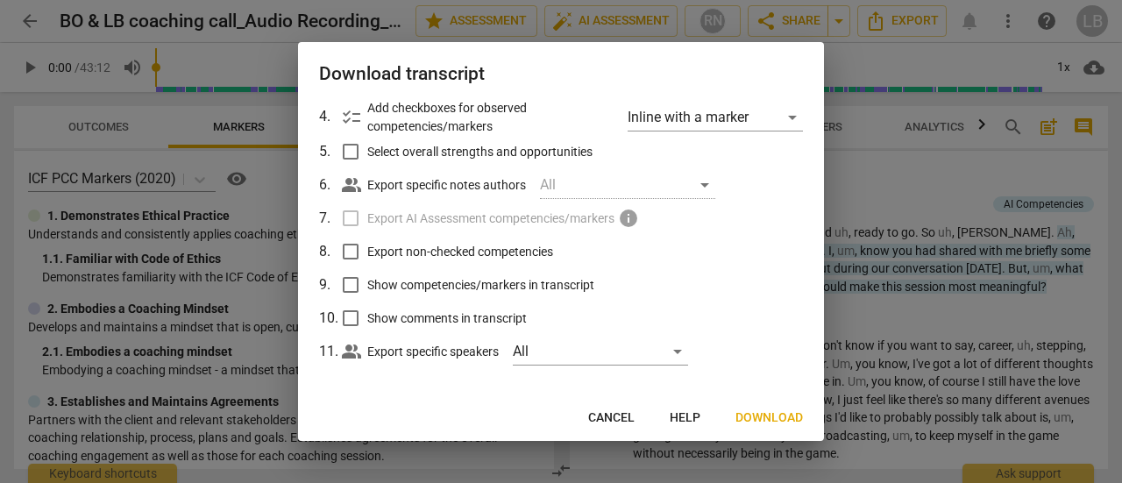
scroll to position [181, 0]
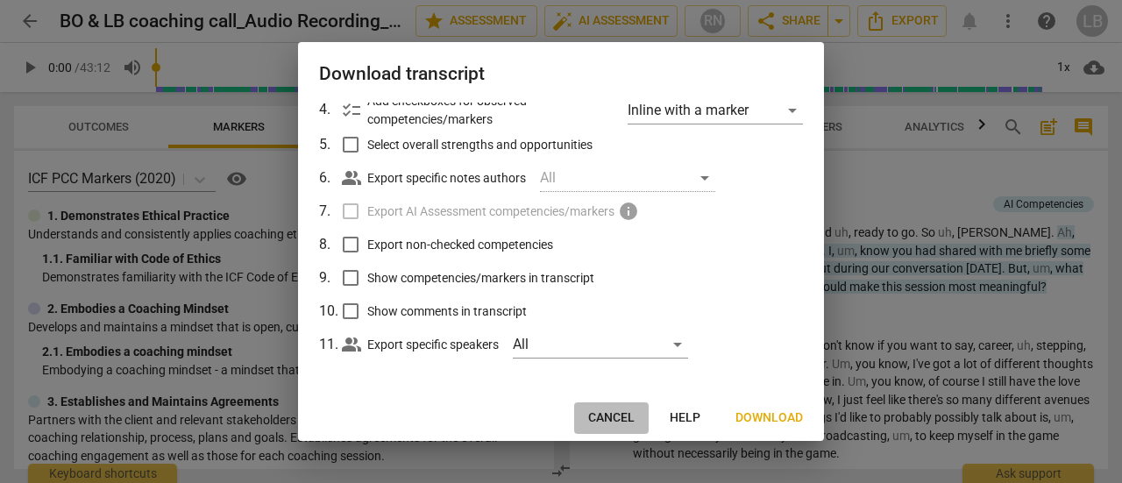
click at [609, 419] on span "Cancel" at bounding box center [611, 418] width 46 height 18
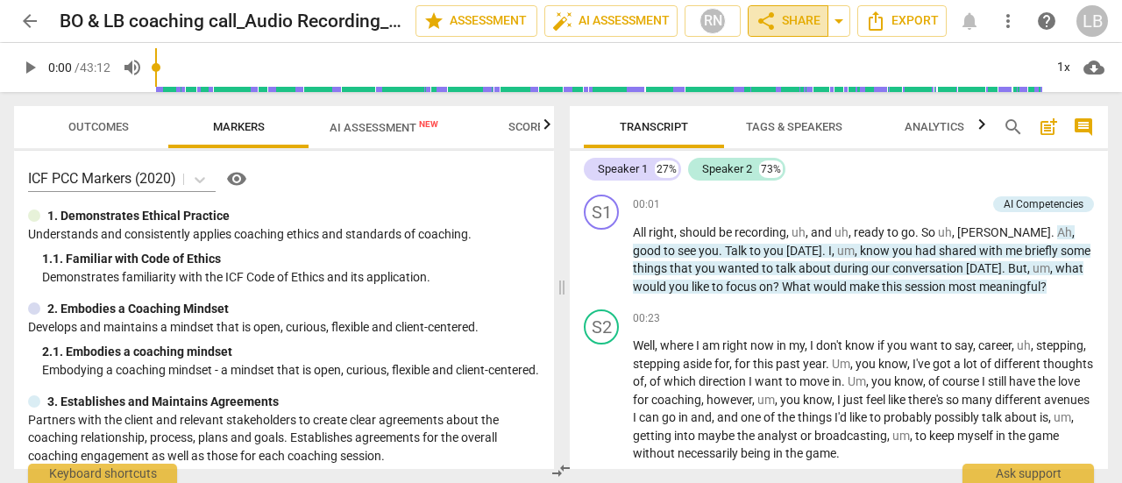
click at [799, 25] on span "share Share" at bounding box center [788, 21] width 65 height 21
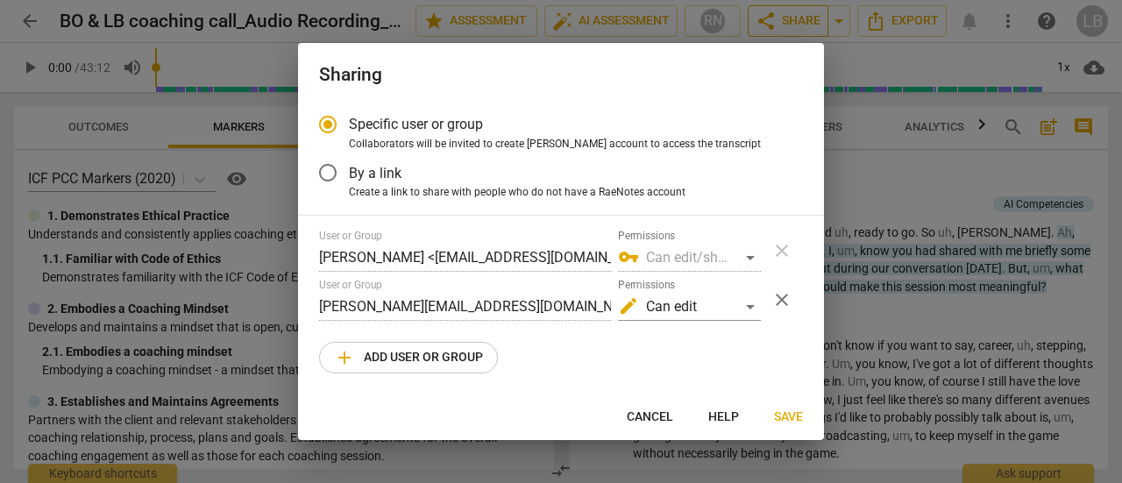
radio input "false"
click at [330, 174] on input "By a link" at bounding box center [328, 173] width 42 height 42
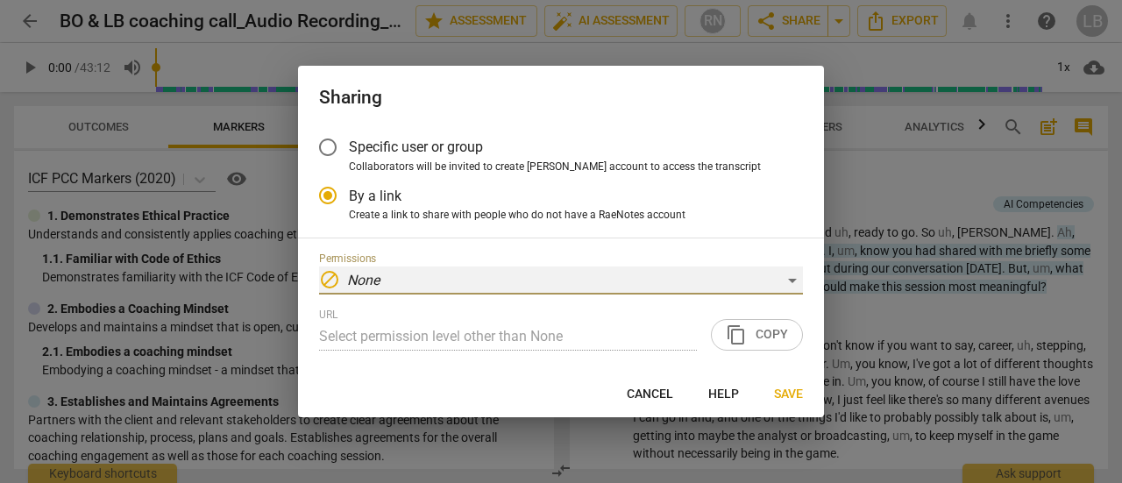
click at [430, 285] on div "block None" at bounding box center [561, 280] width 484 height 28
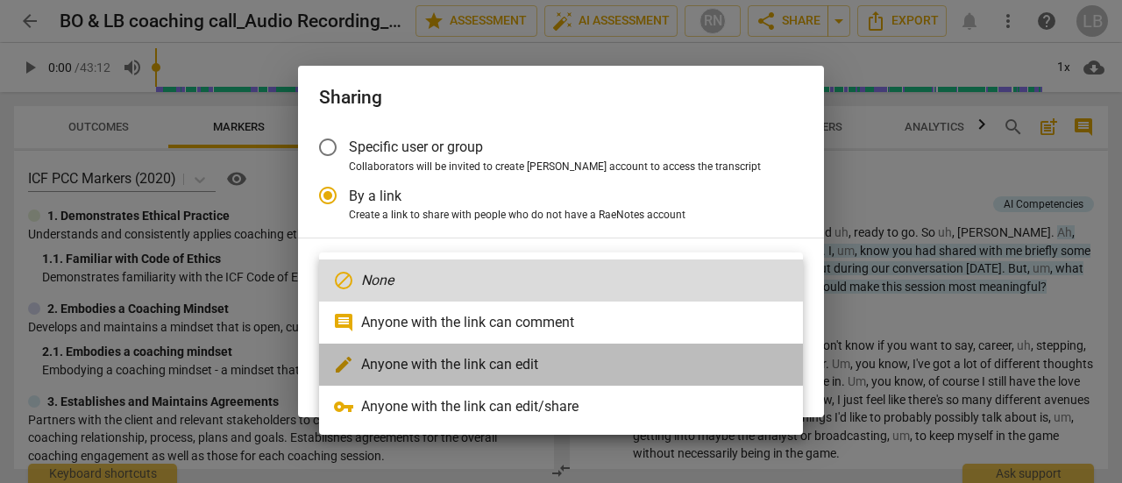
click at [423, 355] on li "edit Anyone with the link can edit" at bounding box center [561, 365] width 484 height 42
radio input "false"
type input "[URL][DOMAIN_NAME]"
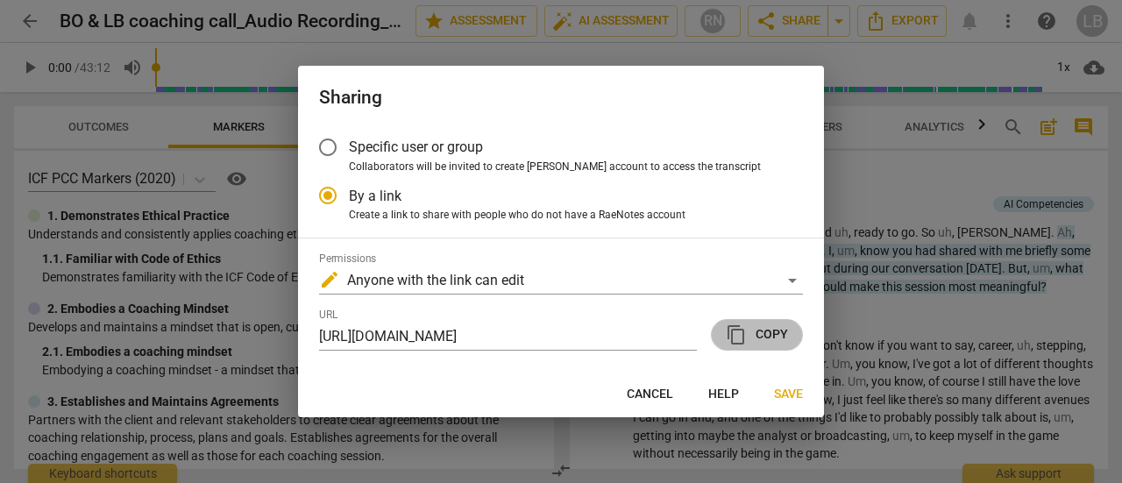
click at [741, 337] on span "content_copy" at bounding box center [736, 334] width 21 height 21
click at [658, 396] on span "Cancel" at bounding box center [650, 395] width 46 height 18
radio input "false"
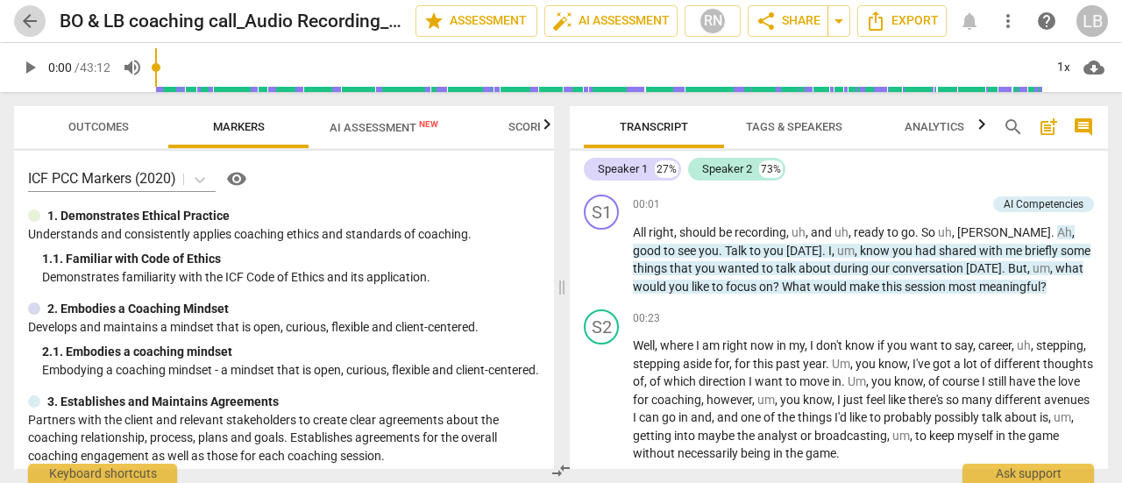
click at [32, 18] on span "arrow_back" at bounding box center [29, 21] width 21 height 21
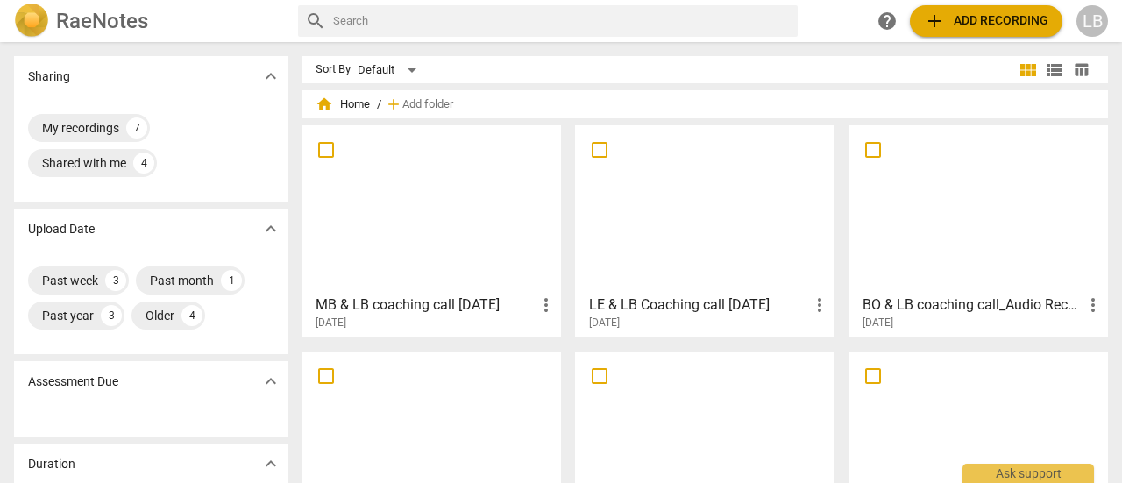
click at [398, 255] on div at bounding box center [431, 208] width 247 height 155
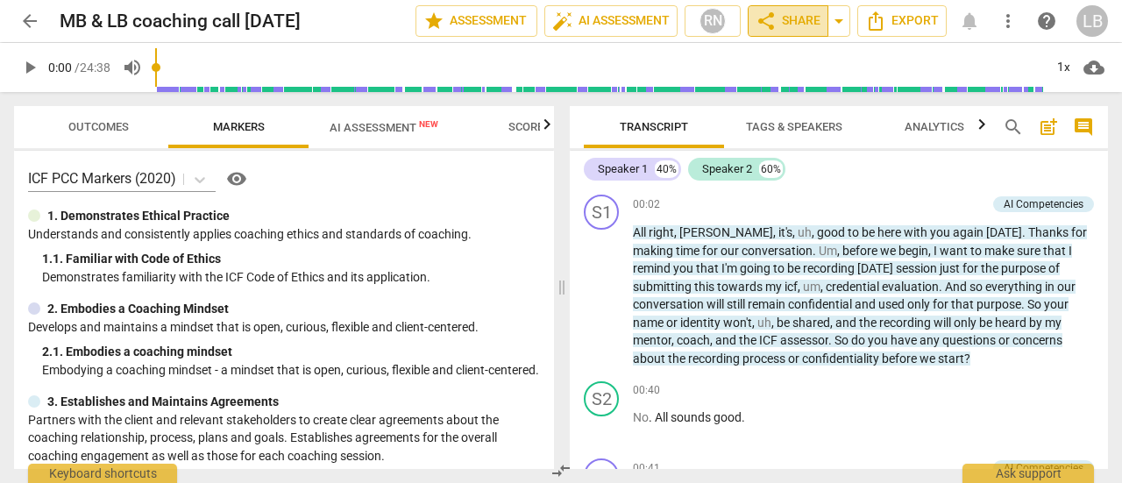
click at [798, 24] on span "share Share" at bounding box center [788, 21] width 65 height 21
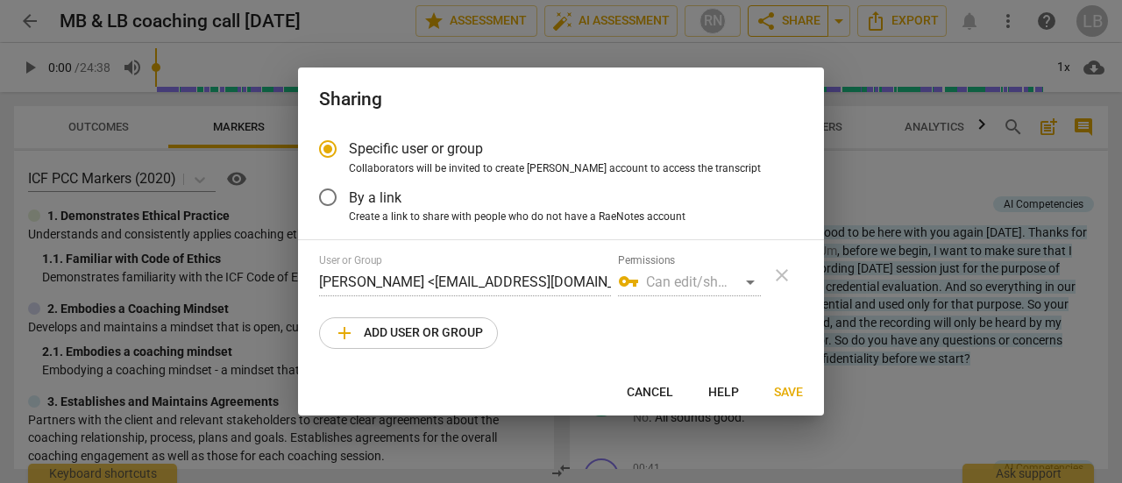
radio input "false"
click at [329, 190] on input "By a link" at bounding box center [328, 197] width 42 height 42
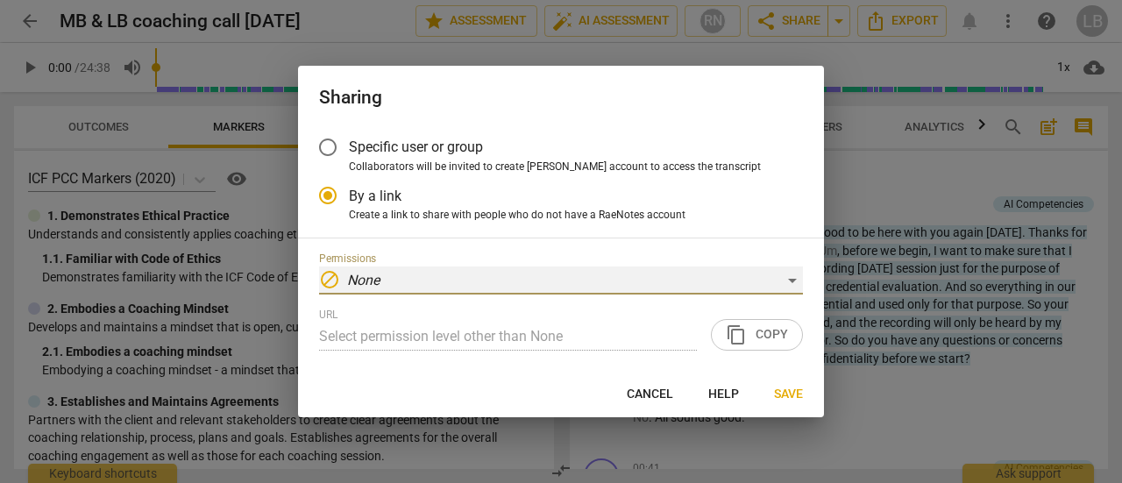
click at [750, 279] on div "block None" at bounding box center [561, 280] width 484 height 28
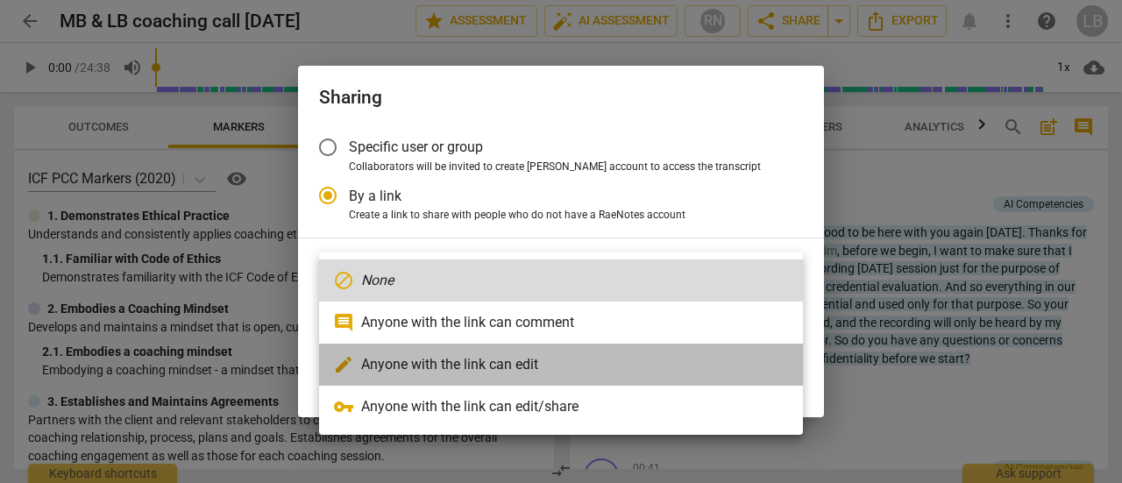
click at [524, 362] on li "edit Anyone with the link can edit" at bounding box center [561, 365] width 484 height 42
radio input "false"
type input "[URL][DOMAIN_NAME]"
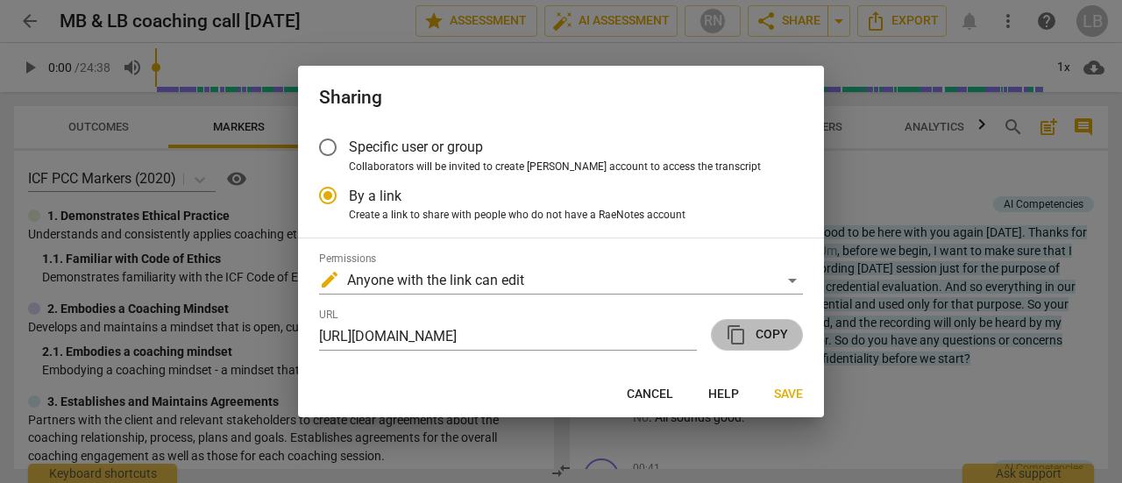
click at [776, 333] on span "content_copy Copy" at bounding box center [757, 334] width 62 height 21
click at [659, 398] on span "Cancel" at bounding box center [650, 395] width 46 height 18
radio input "false"
